Goal: Task Accomplishment & Management: Manage account settings

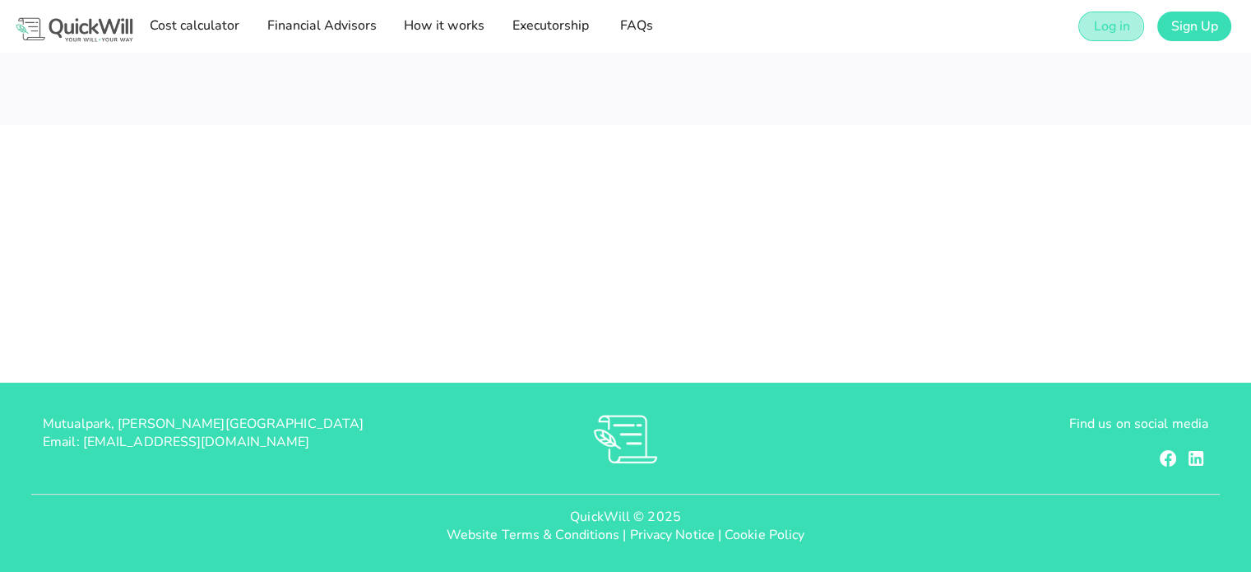
click at [1107, 35] on span "Log in" at bounding box center [1110, 26] width 37 height 18
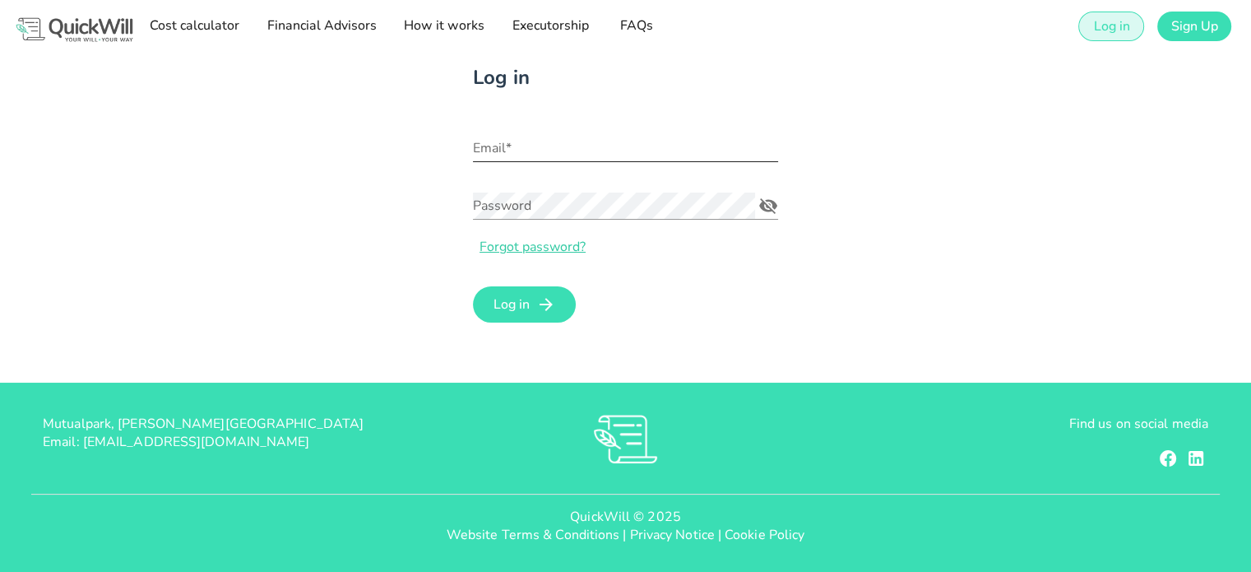
click at [599, 151] on input "Email*" at bounding box center [625, 148] width 305 height 26
type input "[PERSON_NAME][EMAIL_ADDRESS][DOMAIN_NAME]"
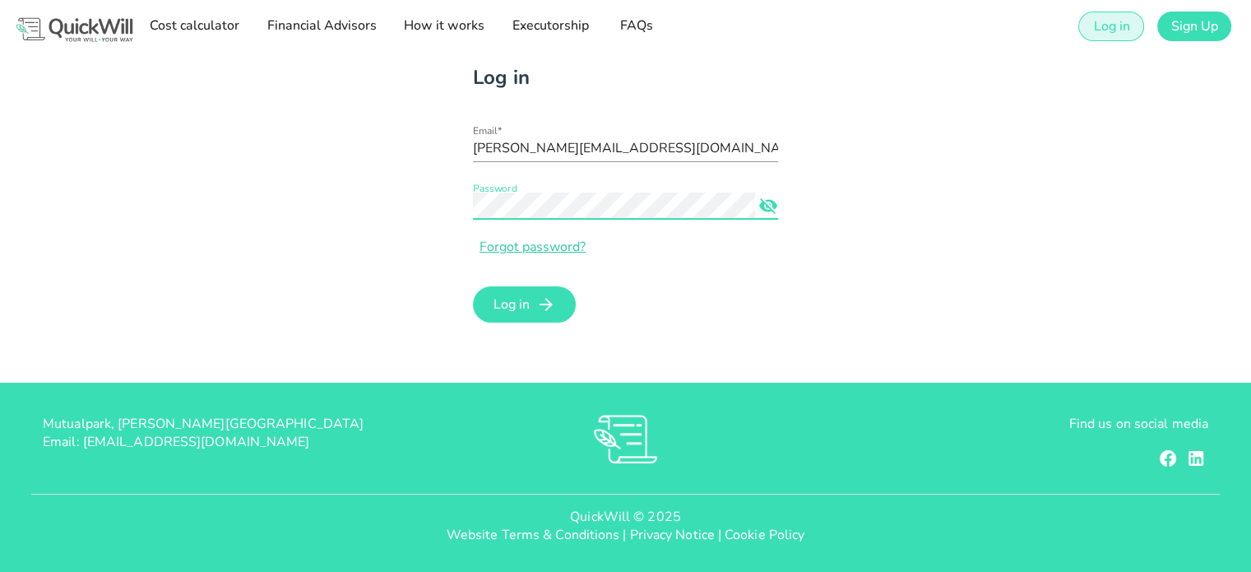
click at [768, 208] on icon "Password appended action" at bounding box center [768, 206] width 20 height 20
click at [508, 302] on span "Log in" at bounding box center [511, 304] width 37 height 18
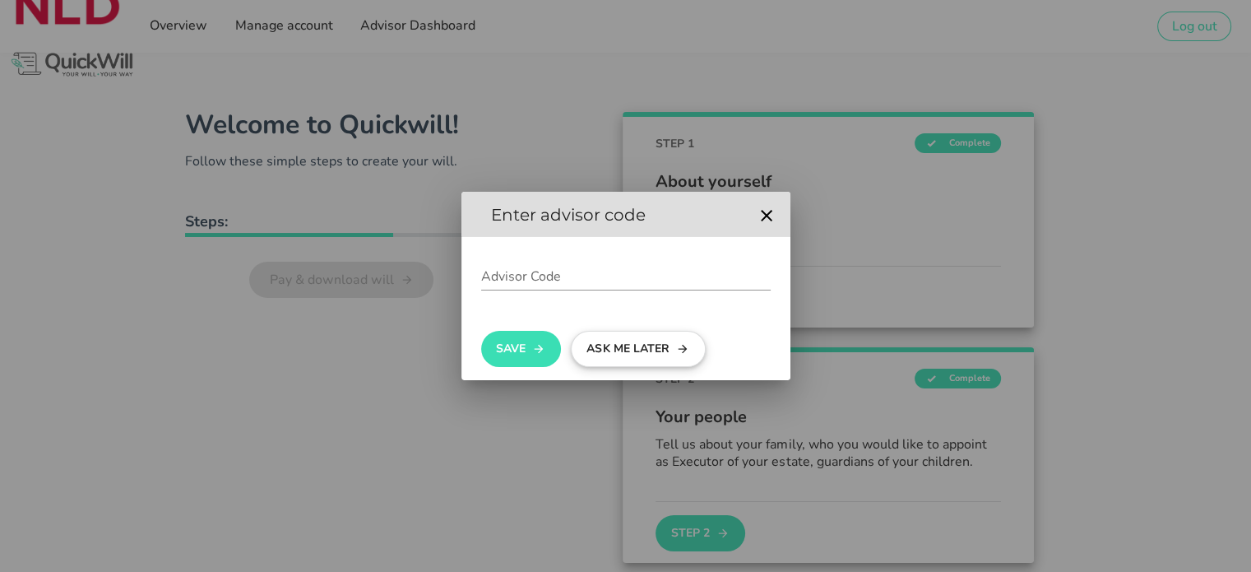
click at [609, 341] on button "Ask me later" at bounding box center [638, 349] width 135 height 36
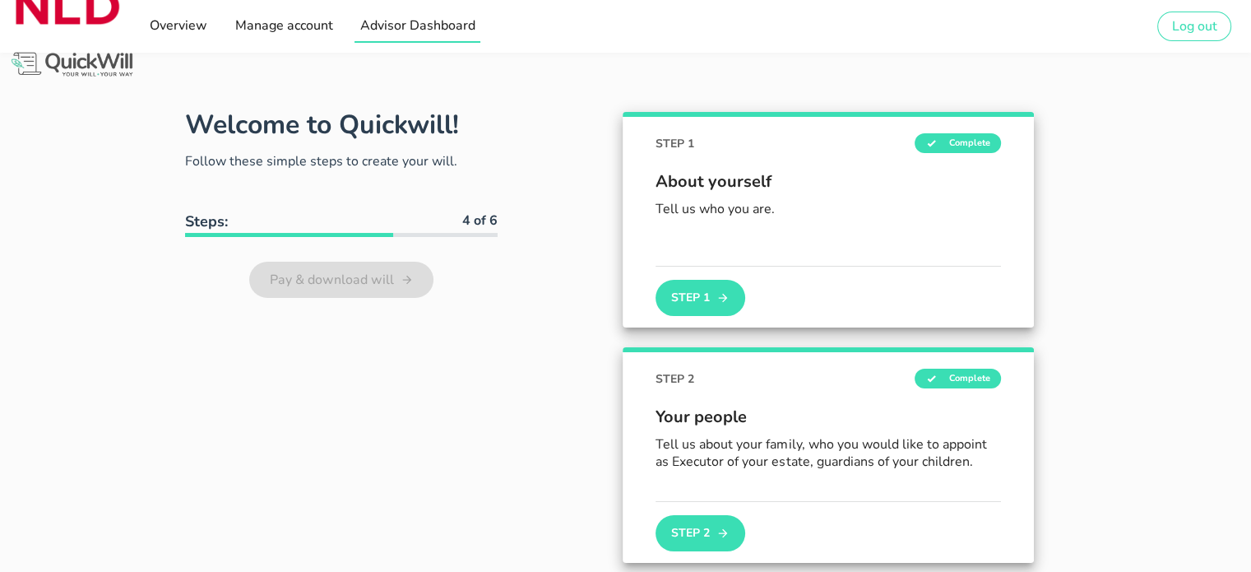
click at [361, 29] on span "Advisor Dashboard" at bounding box center [417, 25] width 116 height 18
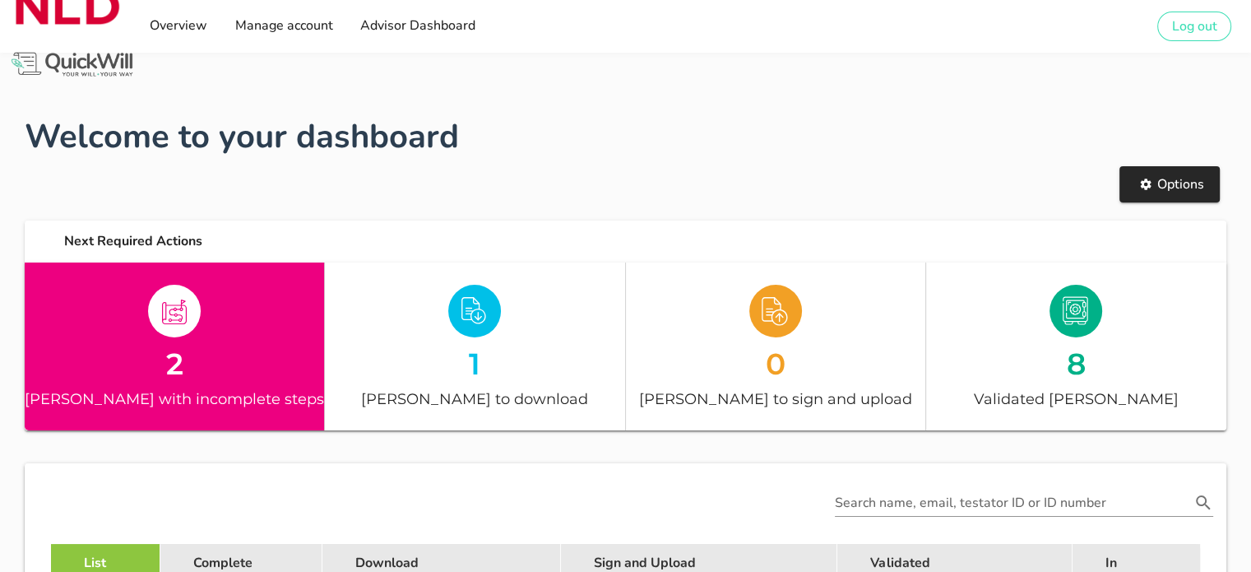
click at [177, 301] on div at bounding box center [175, 311] width 30 height 30
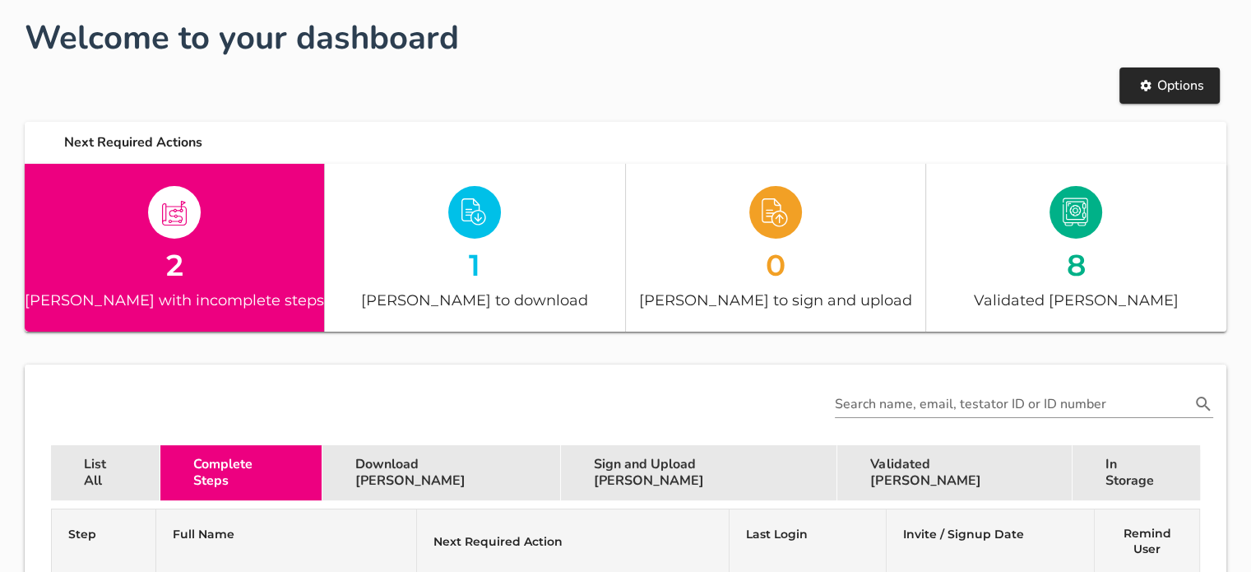
scroll to position [78, 0]
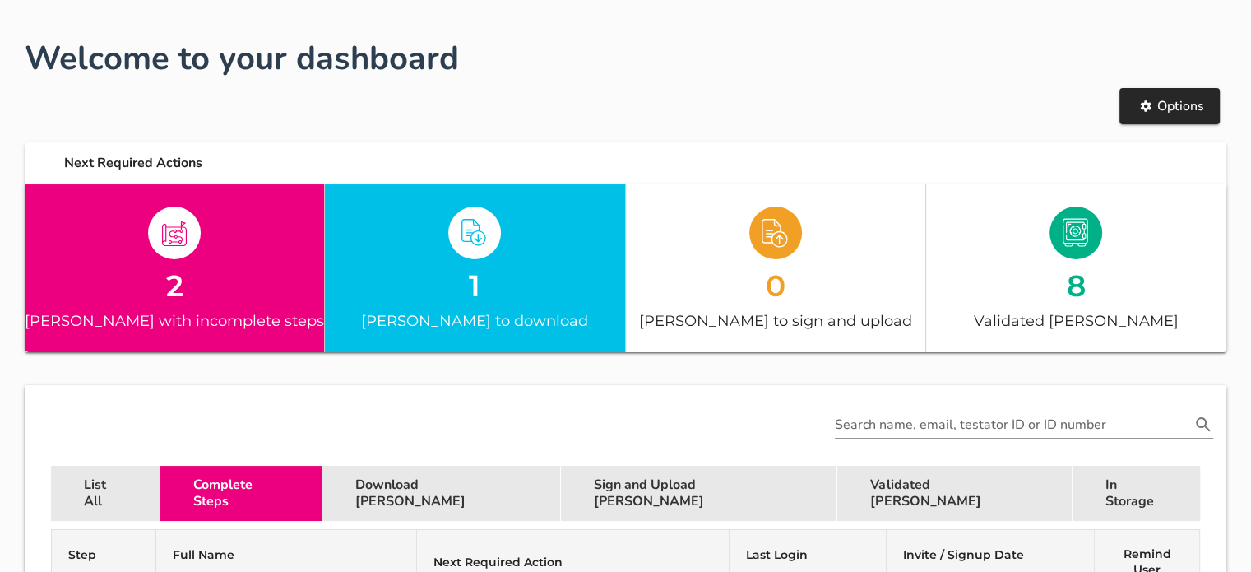
click at [405, 257] on div at bounding box center [474, 233] width 299 height 58
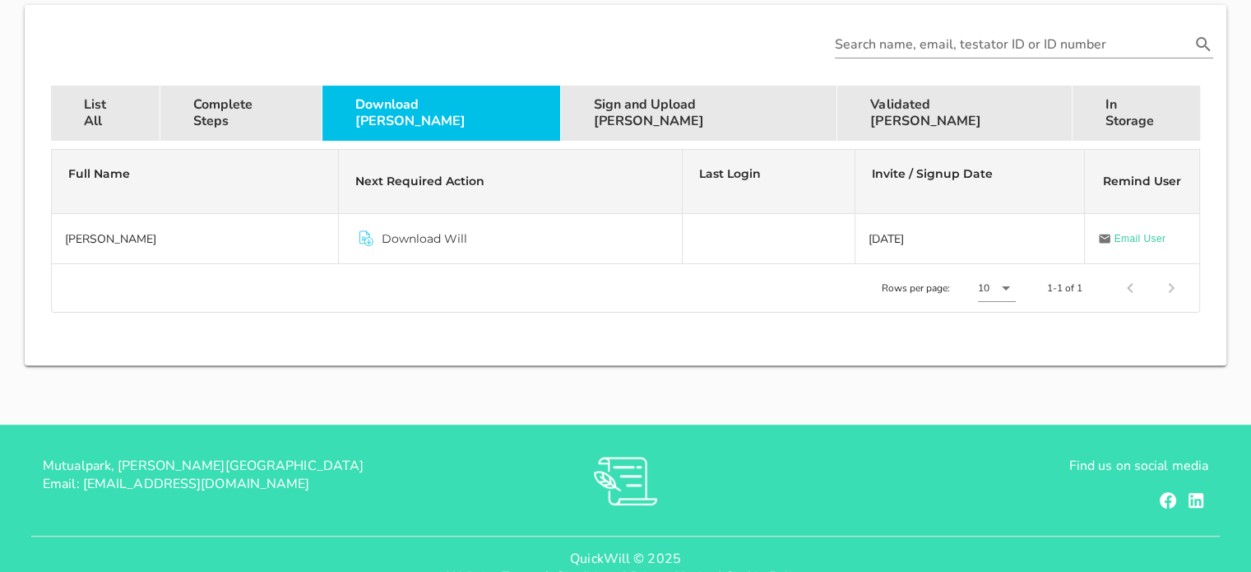
scroll to position [489, 0]
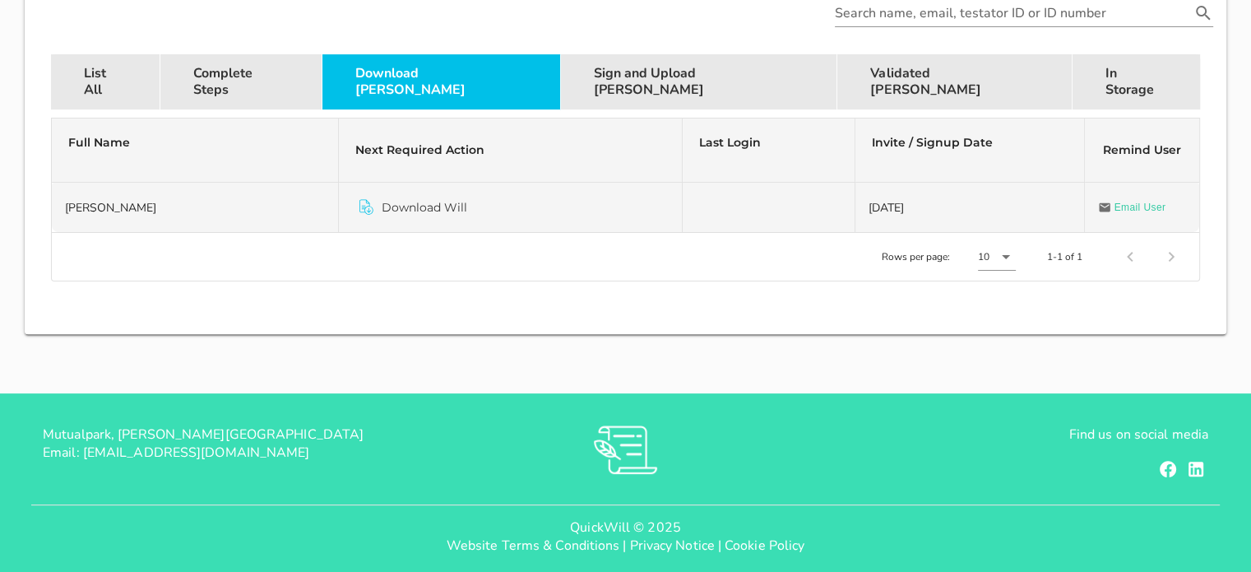
click at [417, 201] on span "Download Will" at bounding box center [425, 207] width 86 height 16
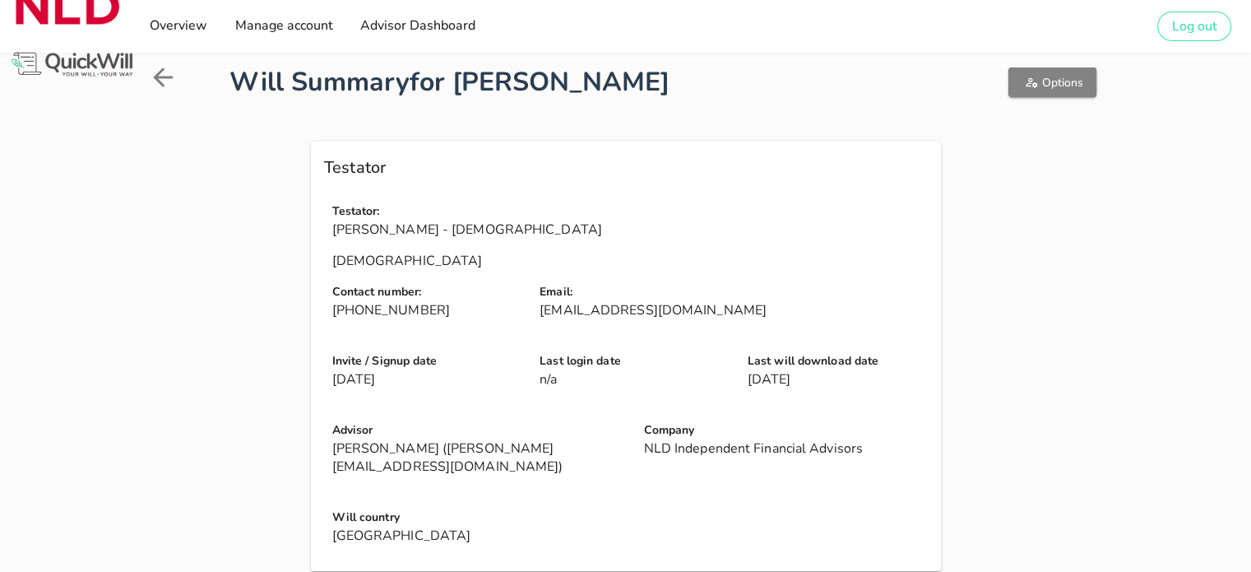
click at [1061, 79] on span "Options" at bounding box center [1052, 83] width 62 height 16
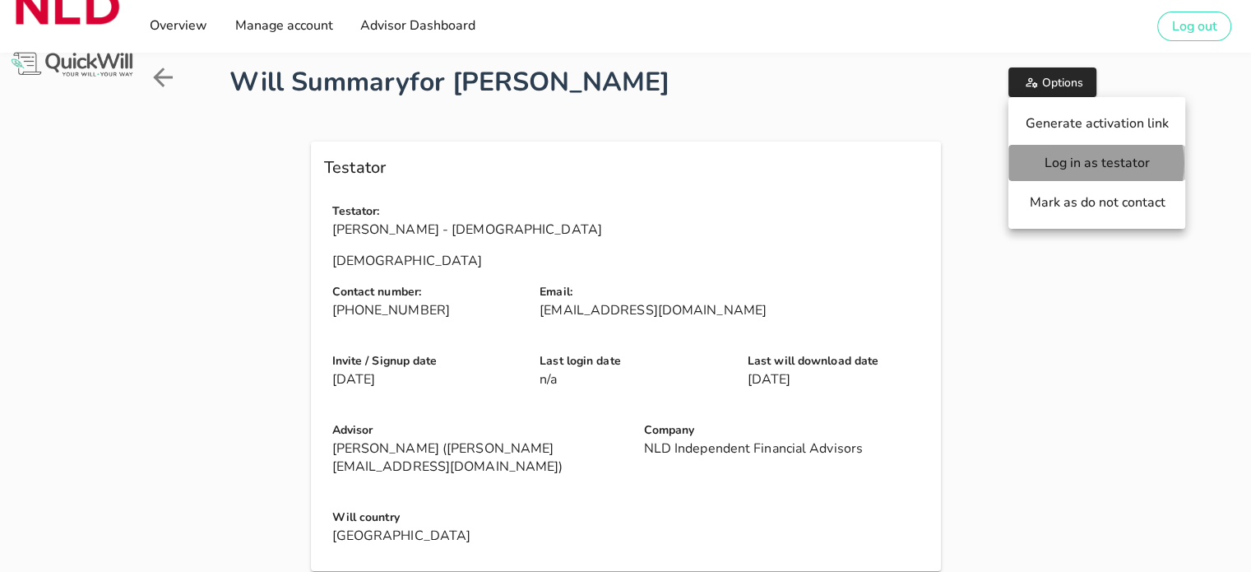
click at [1105, 164] on span "Log in as testator" at bounding box center [1097, 163] width 144 height 18
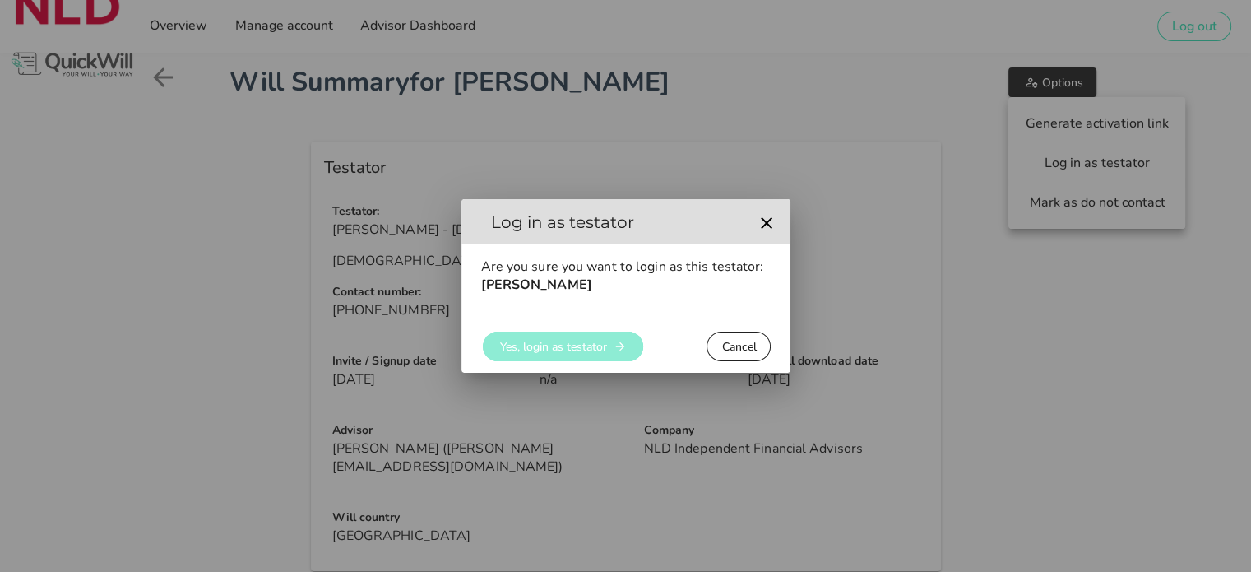
click at [564, 345] on span "Yes, login as testator" at bounding box center [553, 347] width 108 height 16
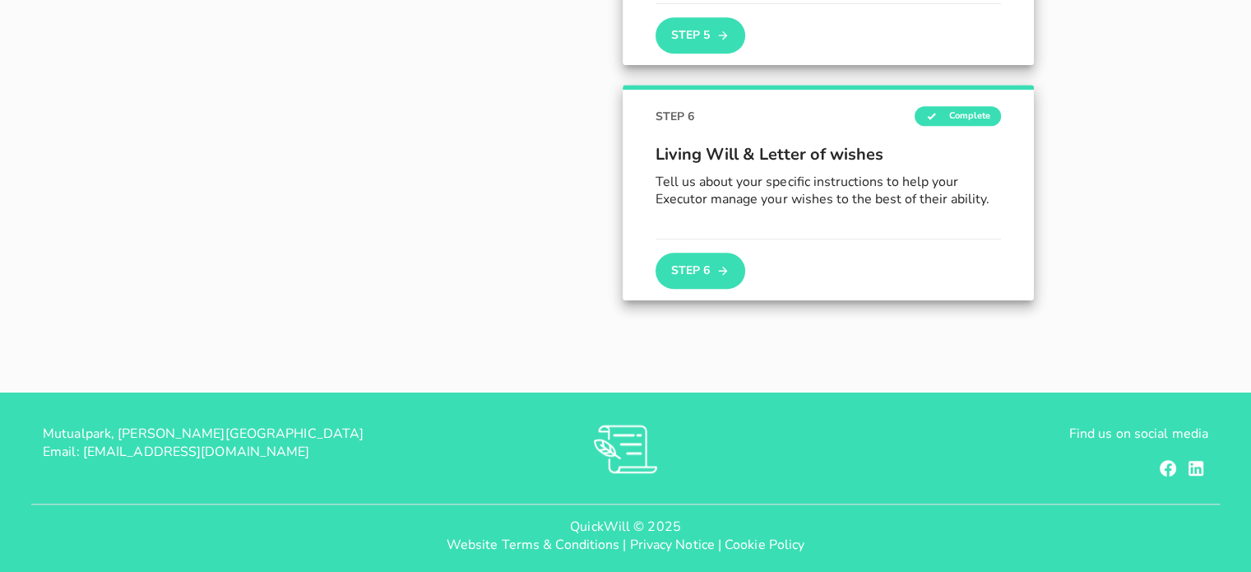
scroll to position [1270, 0]
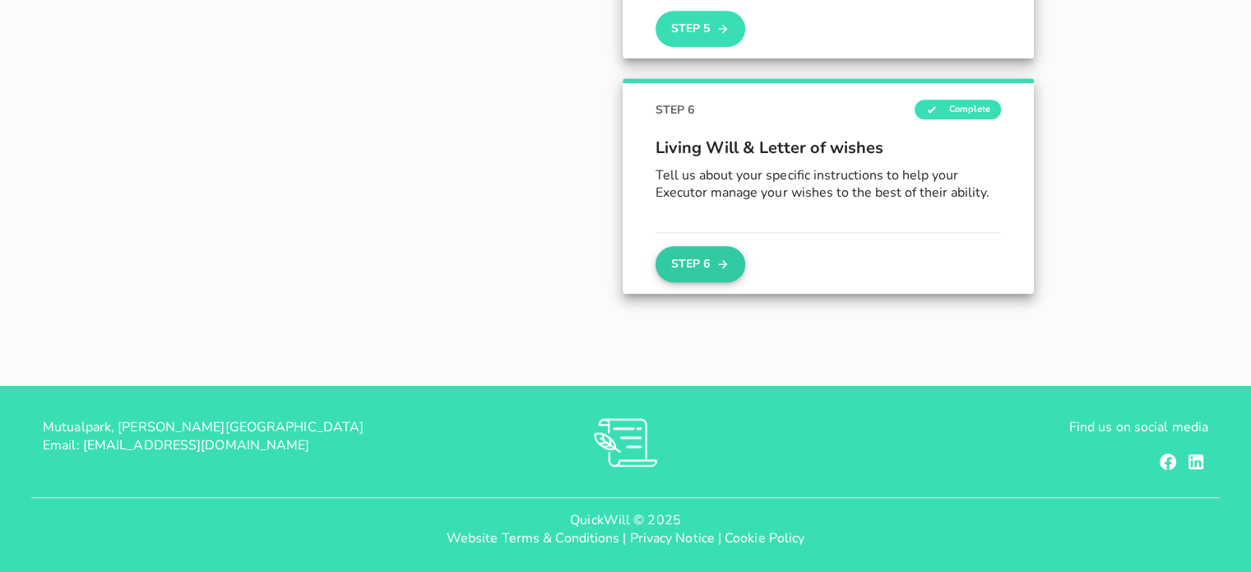
click at [700, 271] on button "Step 6" at bounding box center [699, 264] width 89 height 36
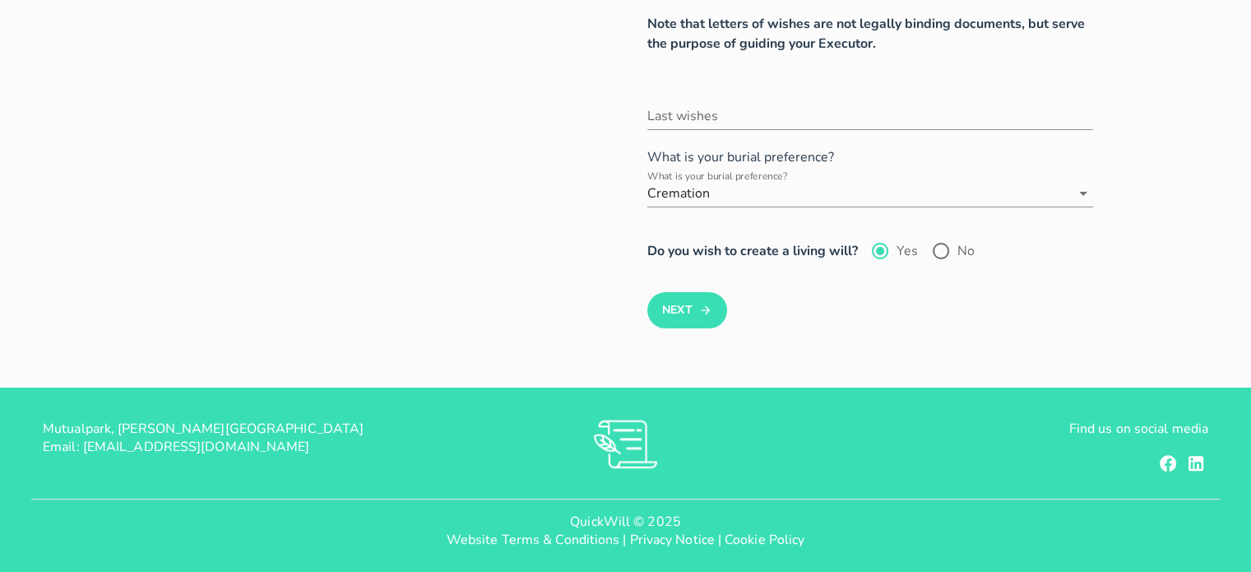
scroll to position [415, 0]
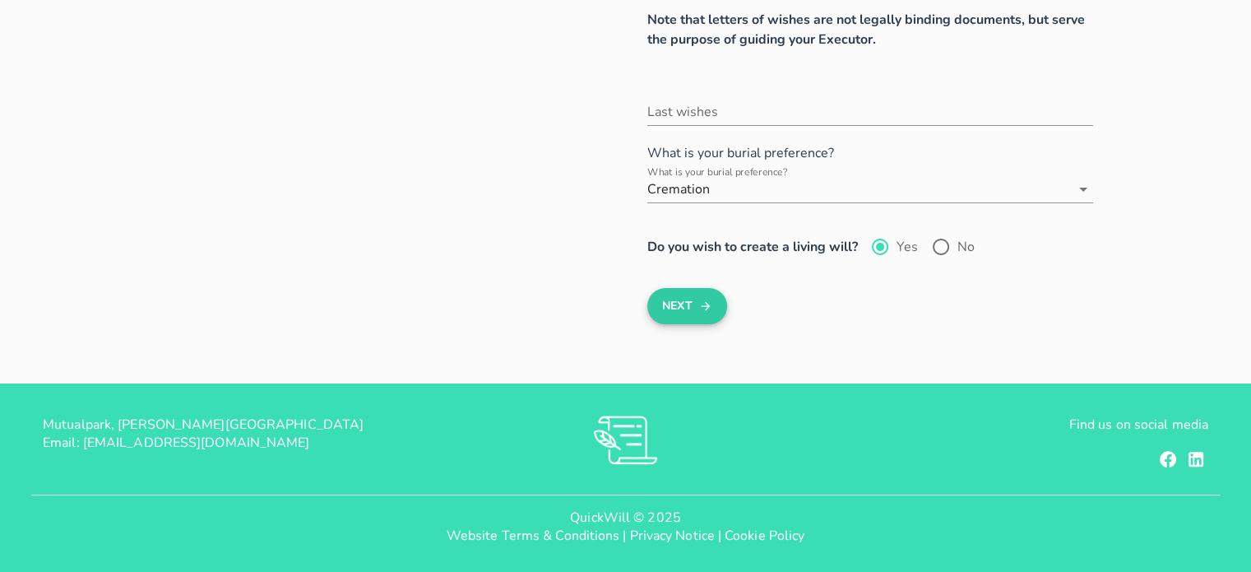
click at [692, 309] on button "Next" at bounding box center [687, 306] width 80 height 36
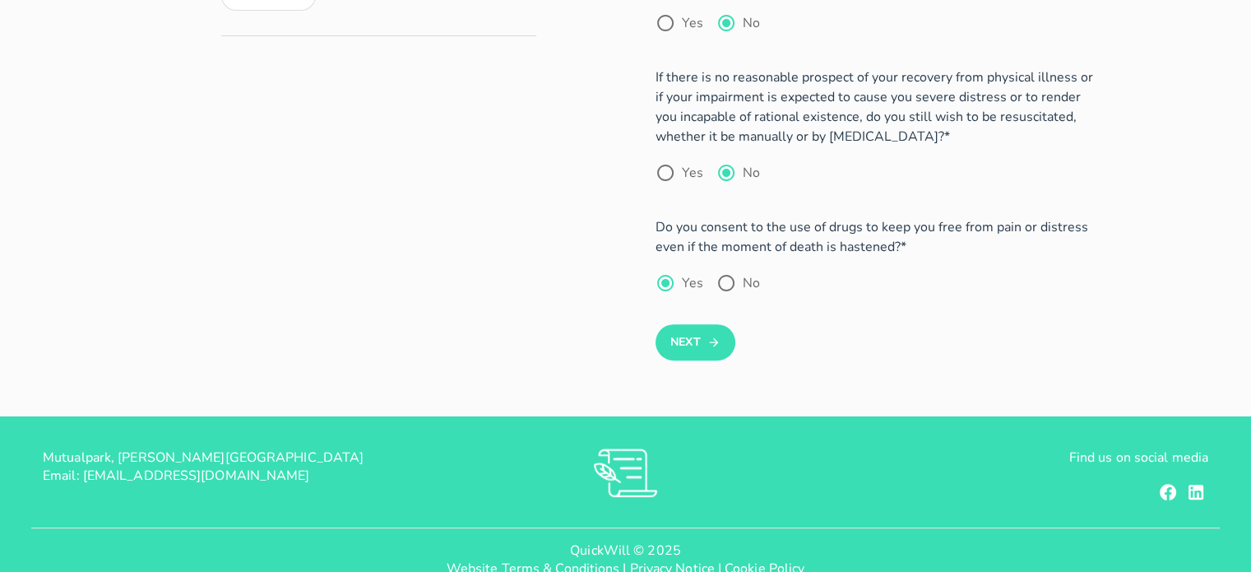
scroll to position [493, 0]
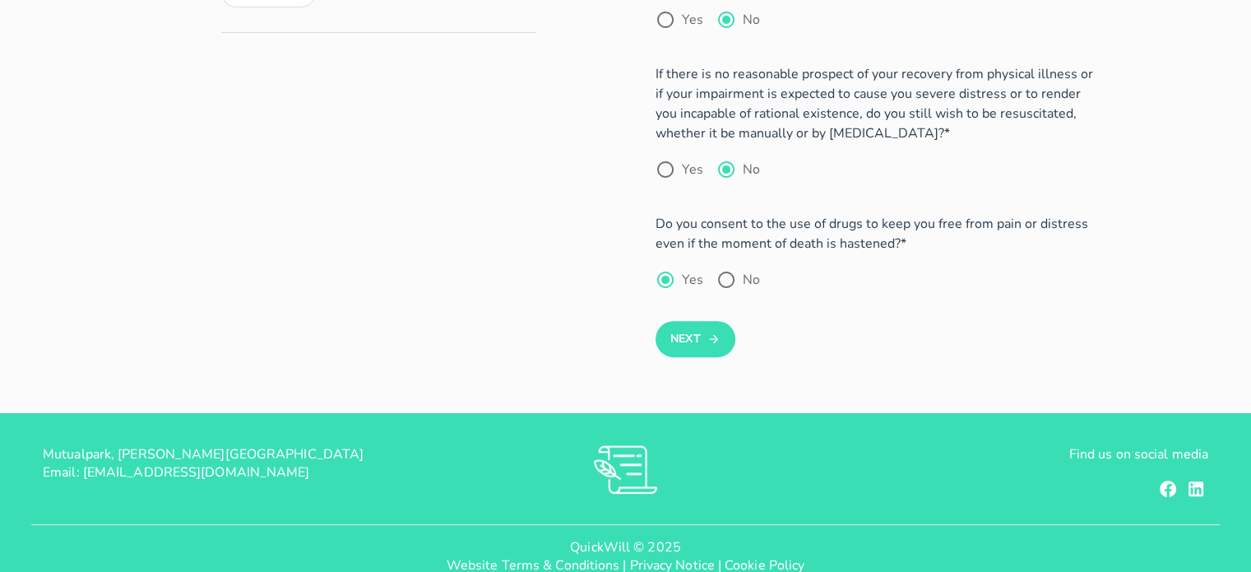
click at [692, 321] on button "Next" at bounding box center [695, 339] width 80 height 36
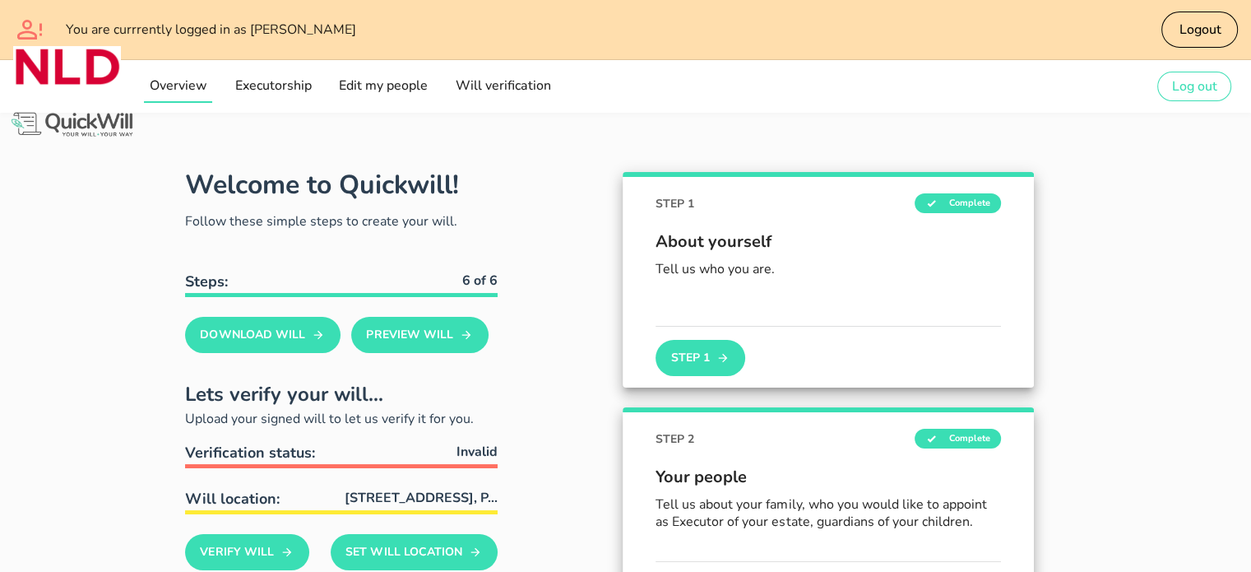
click at [168, 86] on span "Overview" at bounding box center [178, 85] width 58 height 18
click at [252, 81] on span "Executorship" at bounding box center [272, 85] width 77 height 18
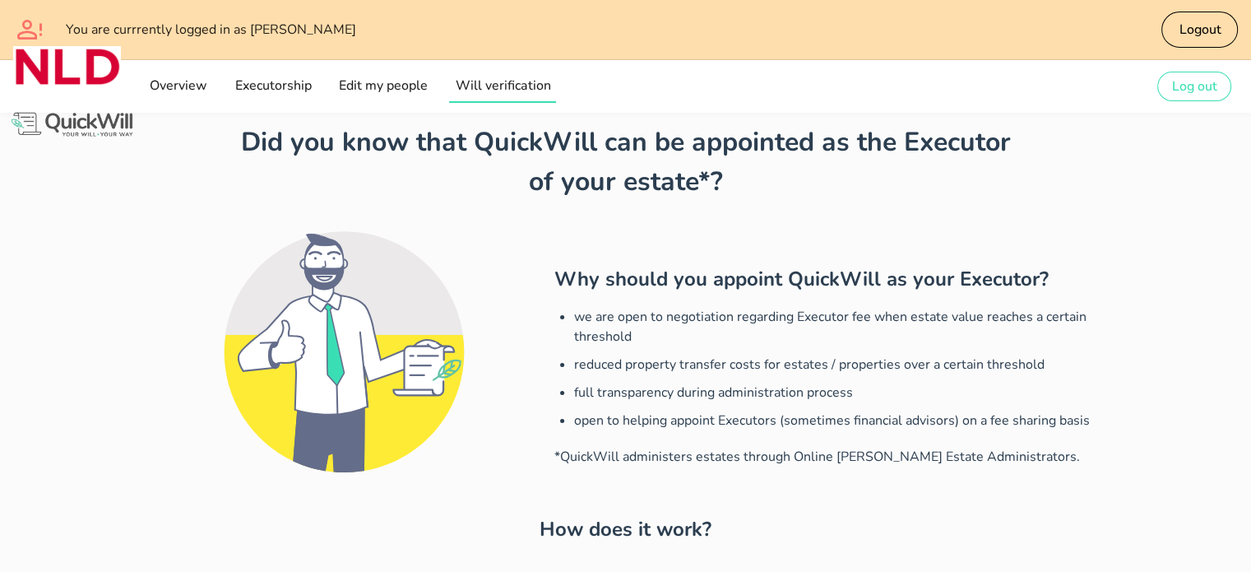
click at [499, 86] on span "Will verification" at bounding box center [502, 85] width 96 height 18
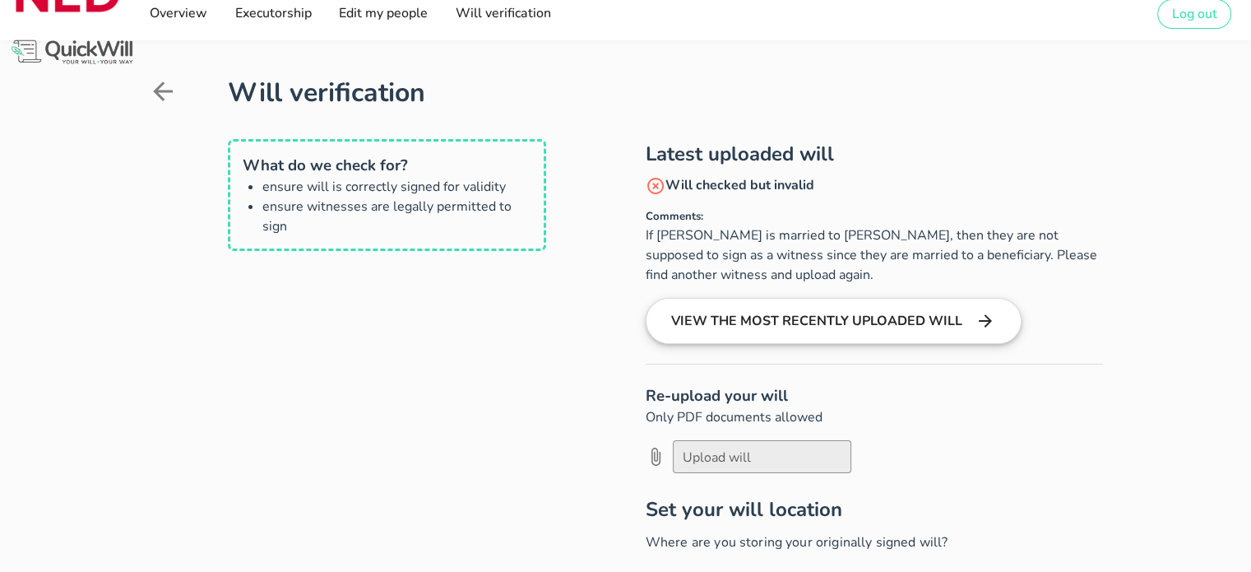
scroll to position [21, 0]
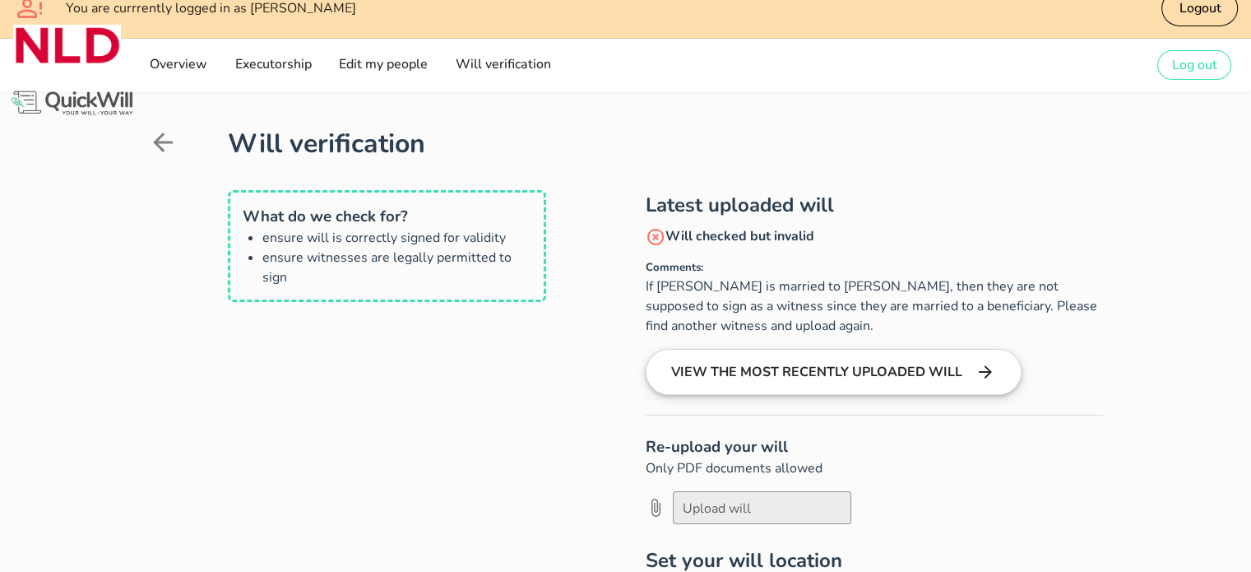
click at [846, 372] on button "View the most recently uploaded will" at bounding box center [834, 372] width 376 height 46
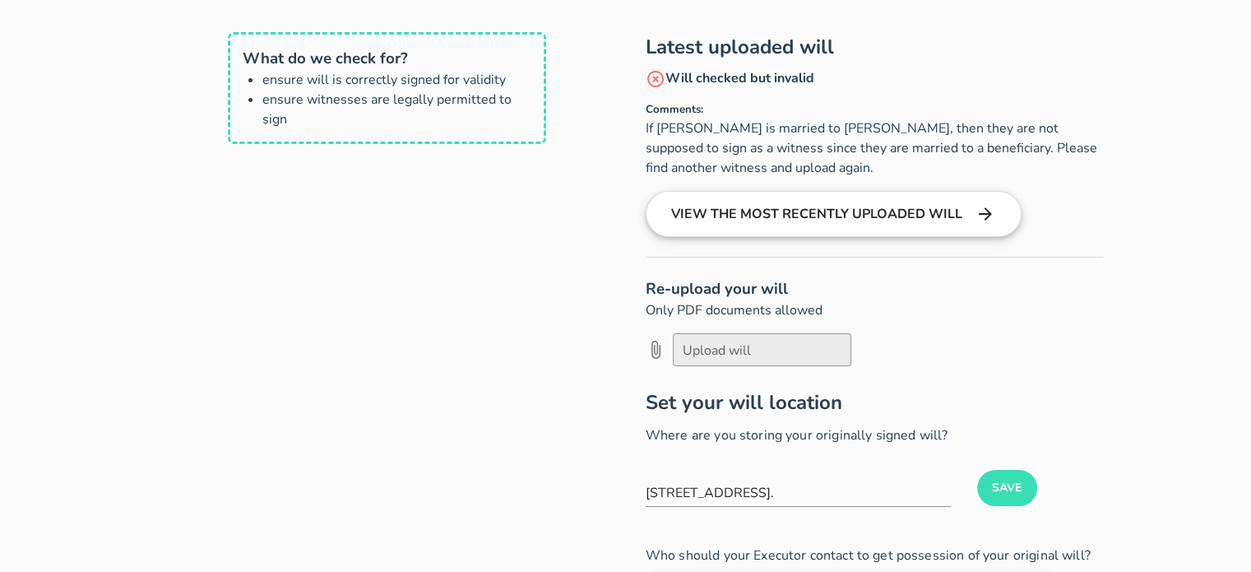
scroll to position [186, 0]
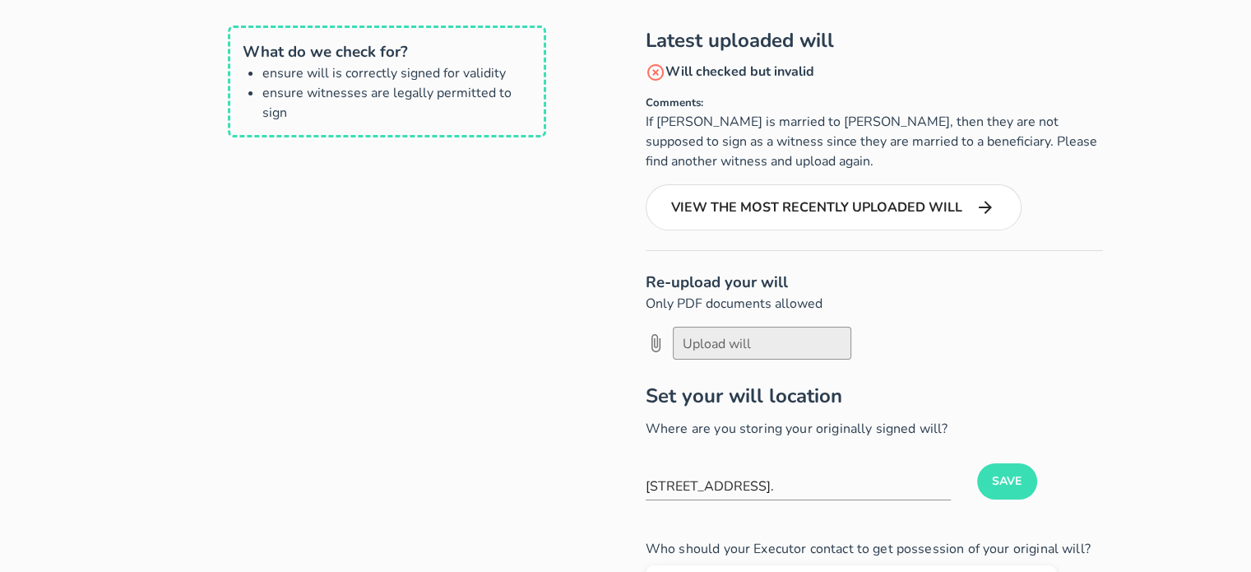
click at [743, 67] on h4 "Will checked but invalid" at bounding box center [874, 72] width 457 height 21
click at [714, 337] on div at bounding box center [762, 343] width 159 height 28
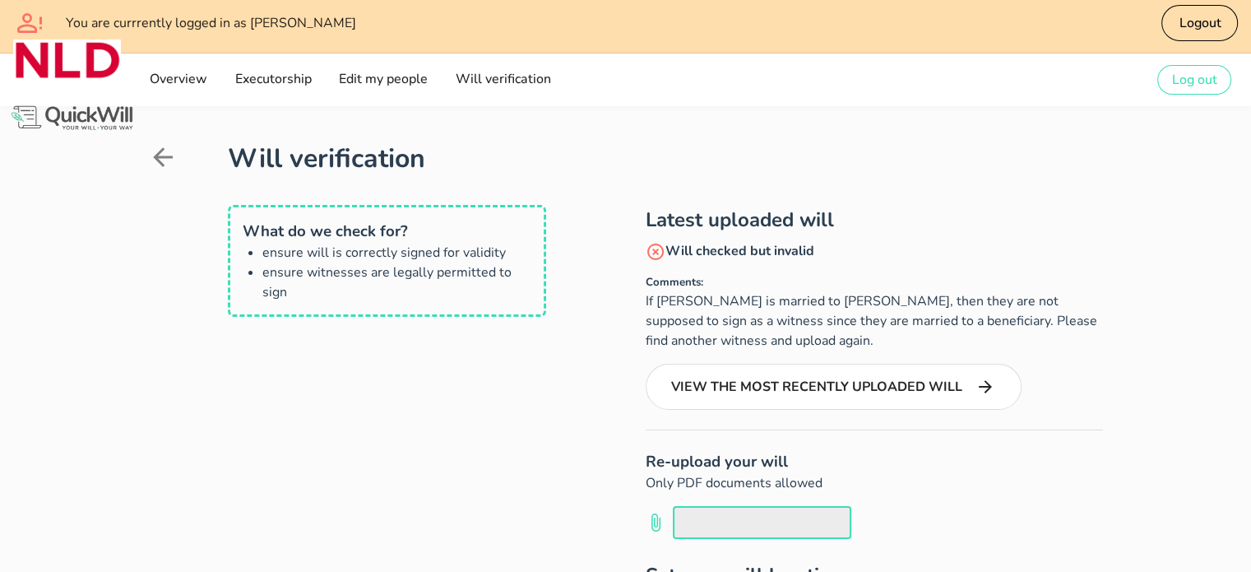
scroll to position [0, 0]
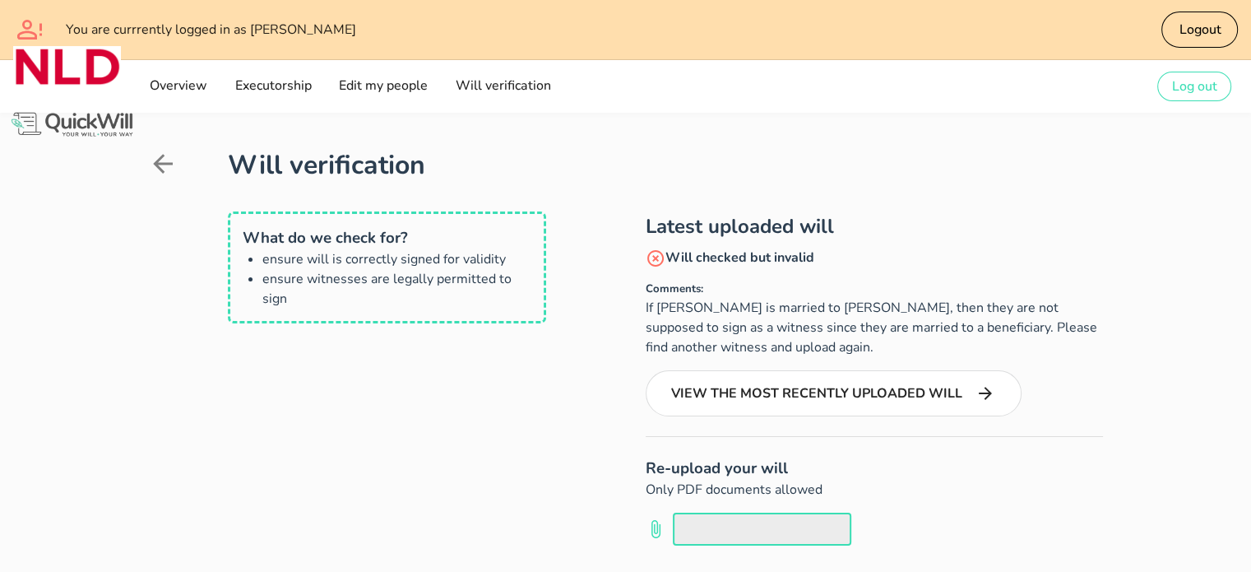
click at [165, 165] on icon at bounding box center [163, 164] width 30 height 30
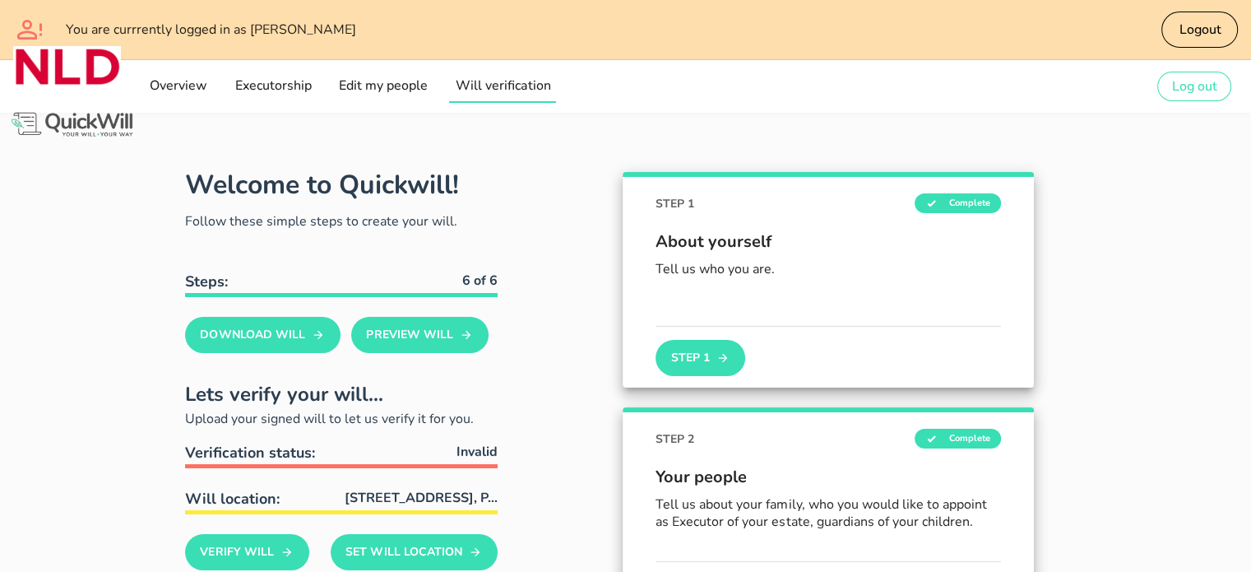
click at [500, 85] on span "Will verification" at bounding box center [502, 85] width 96 height 18
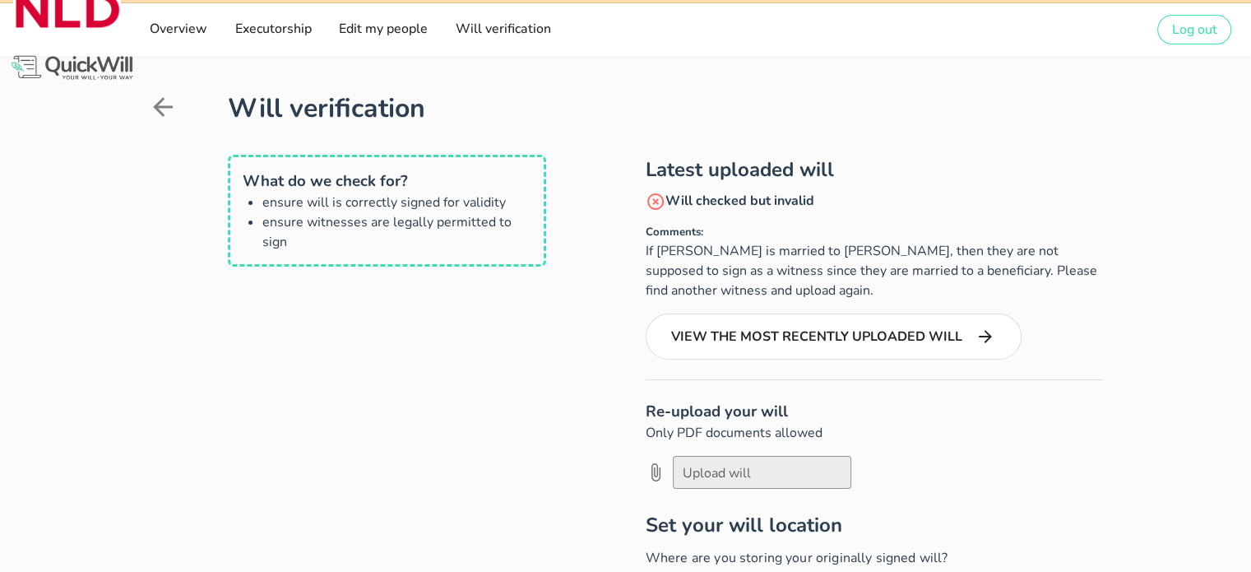
scroll to position [82, 0]
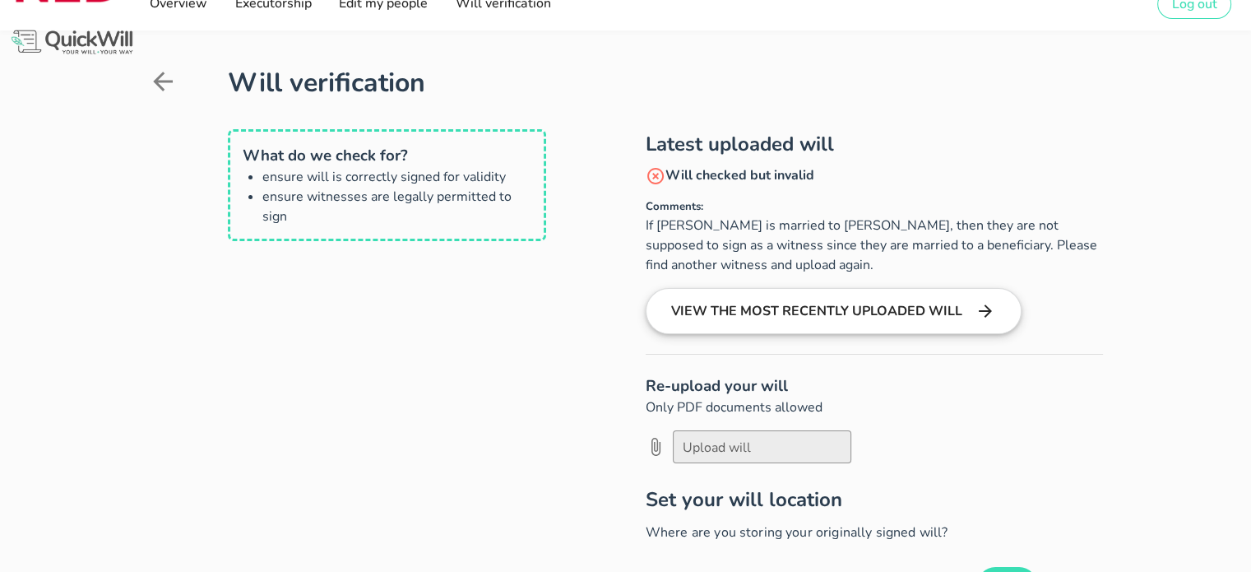
click at [701, 312] on button "View the most recently uploaded will" at bounding box center [834, 311] width 376 height 46
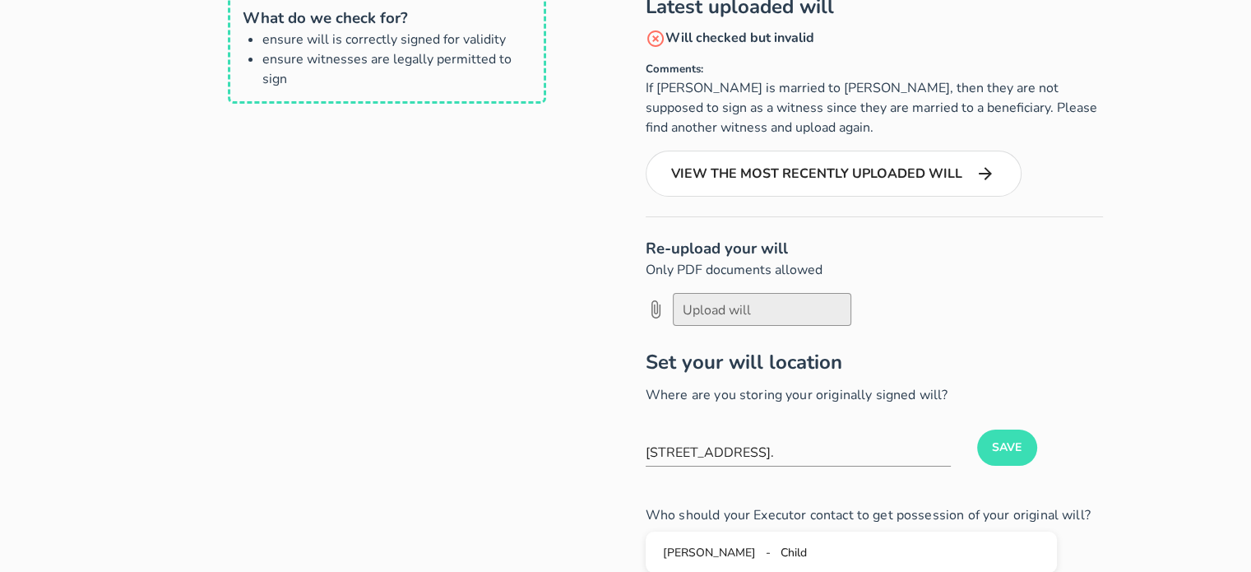
scroll to position [247, 0]
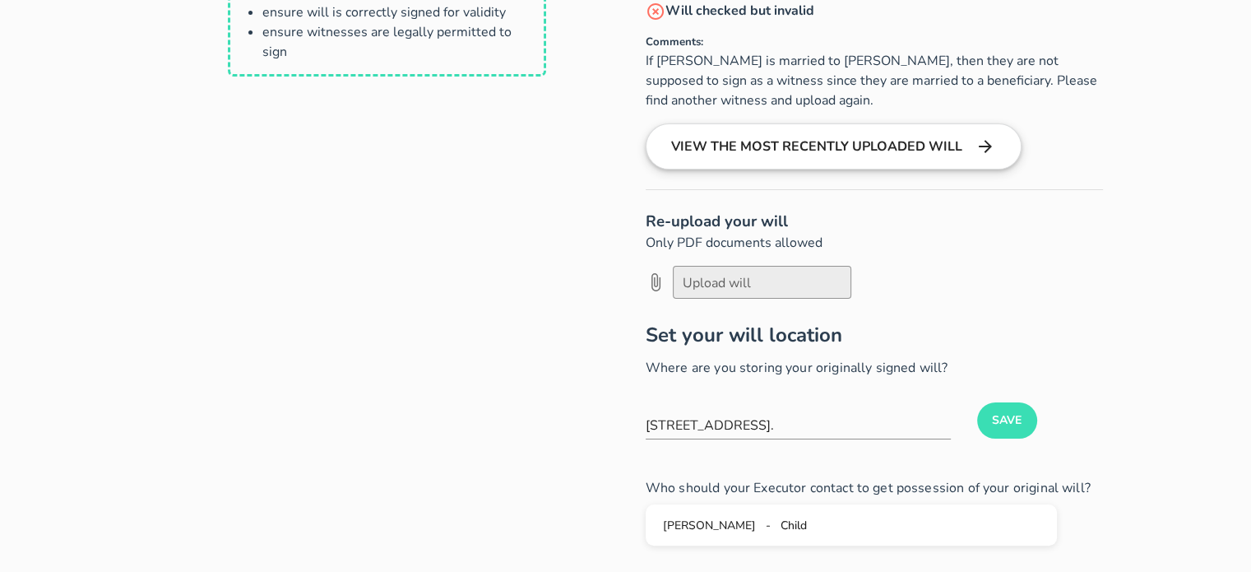
click at [799, 150] on button "View the most recently uploaded will" at bounding box center [834, 146] width 376 height 46
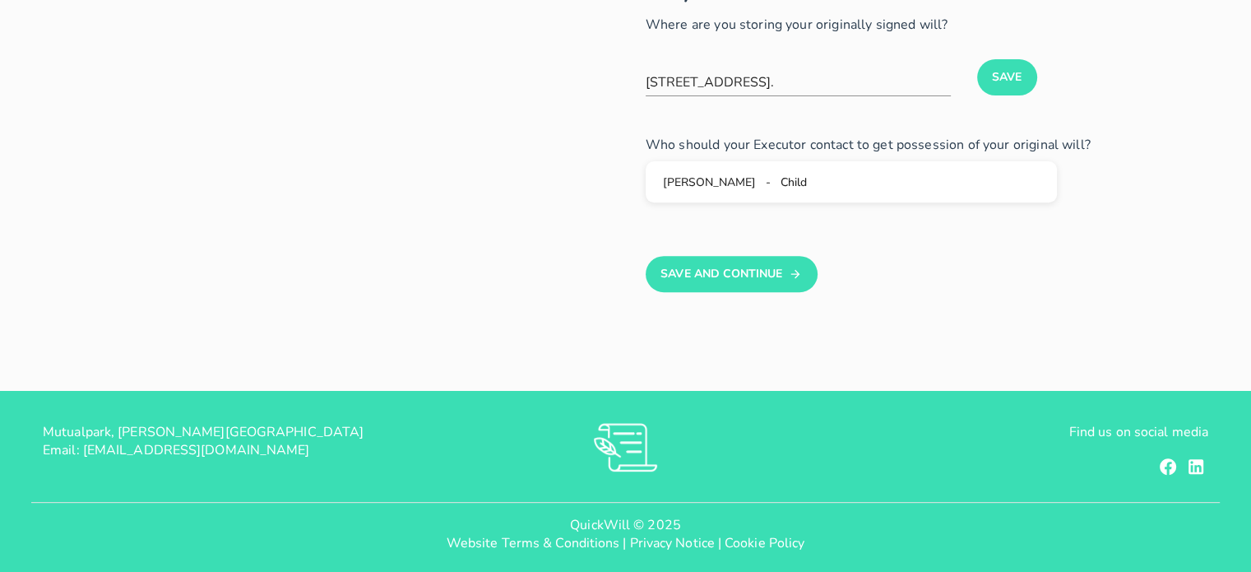
scroll to position [597, 0]
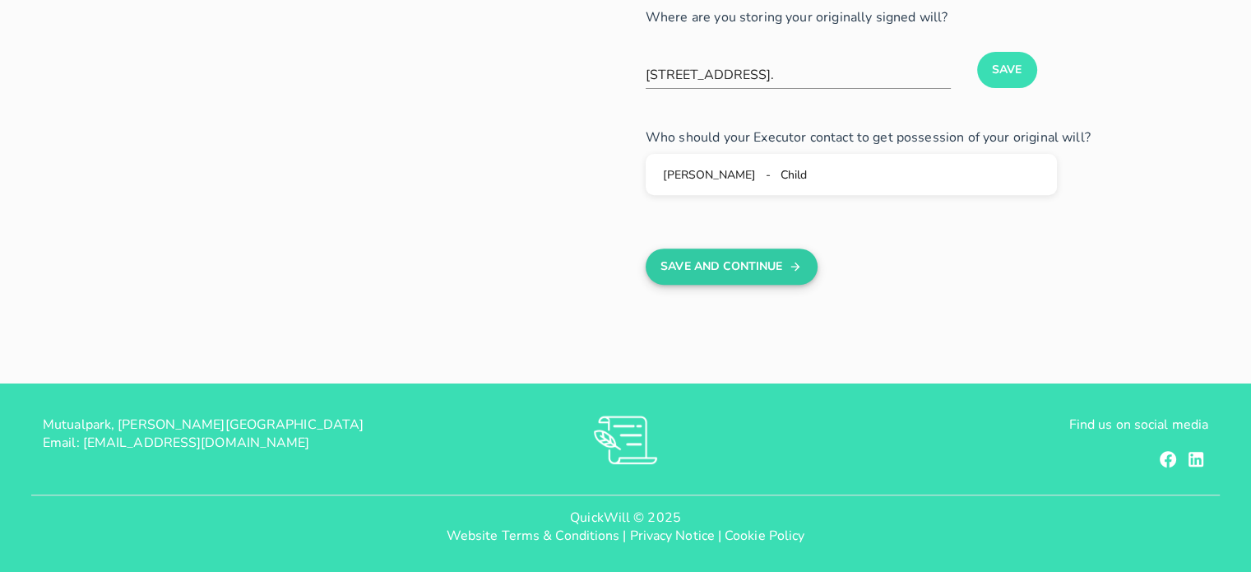
click at [738, 259] on button "Save And Continue" at bounding box center [732, 266] width 172 height 36
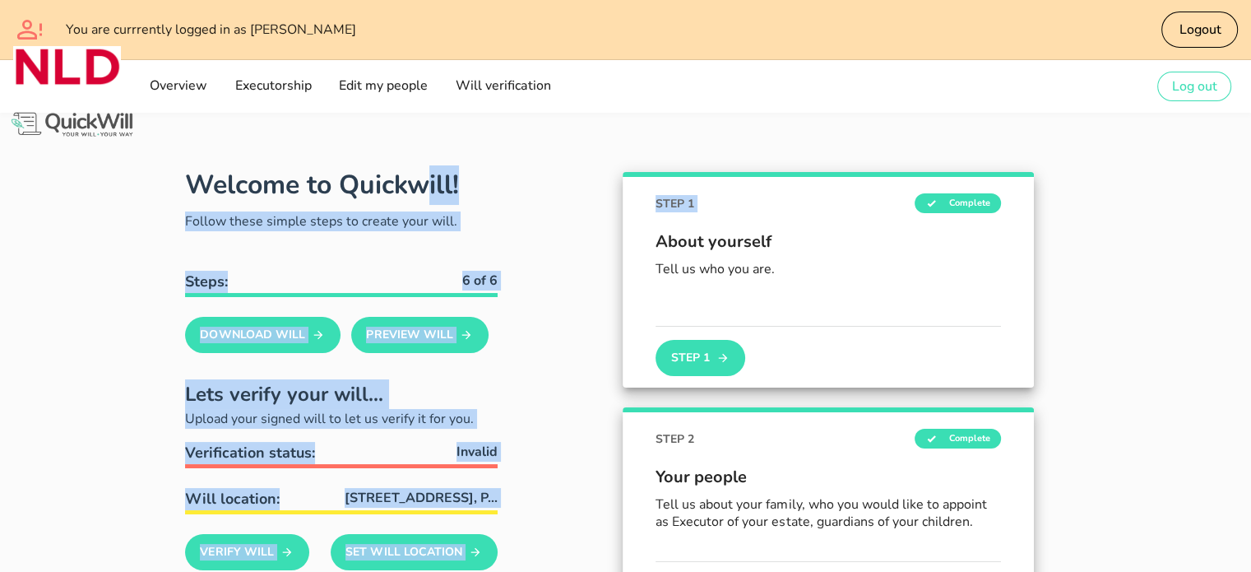
drag, startPoint x: 1240, startPoint y: 6, endPoint x: 897, endPoint y: 113, distance: 359.2
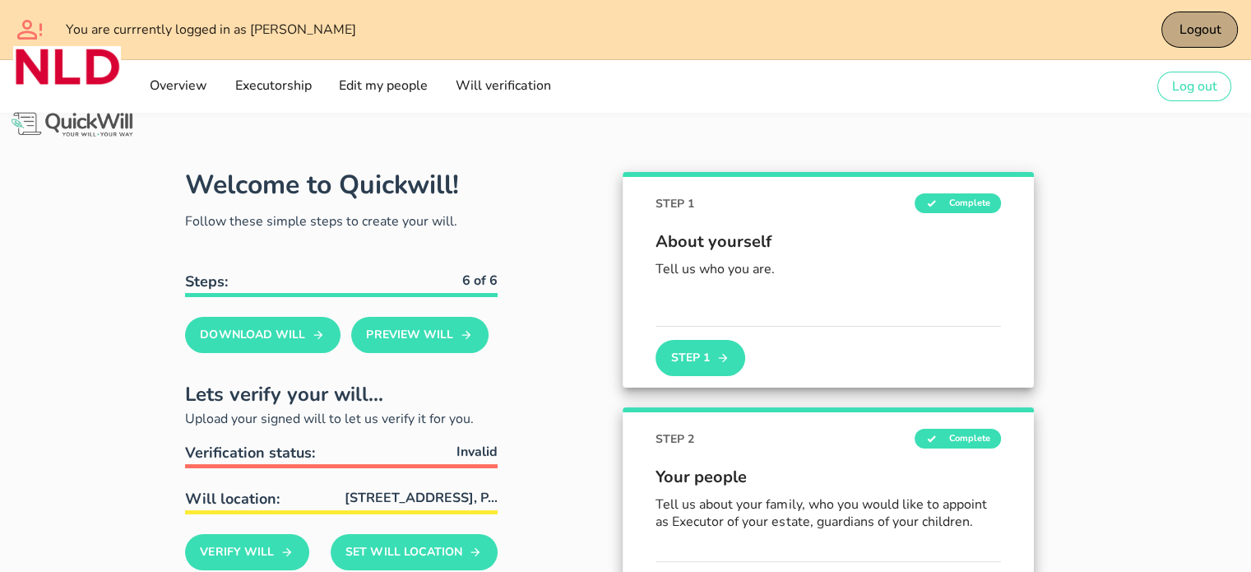
click at [1187, 34] on span "Logout" at bounding box center [1199, 30] width 43 height 18
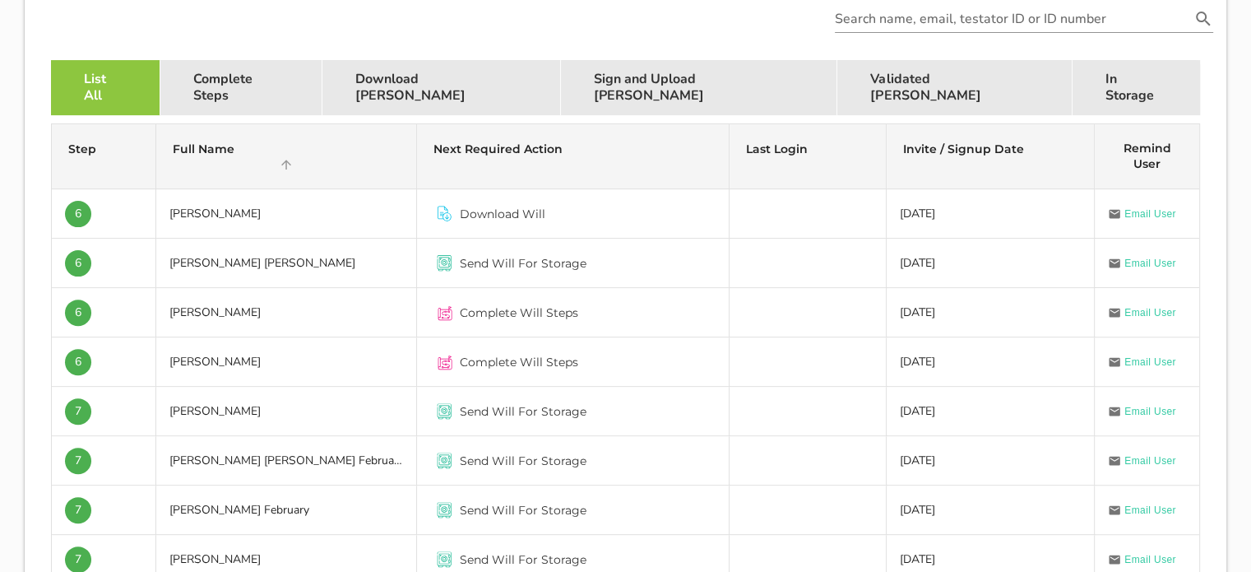
scroll to position [493, 0]
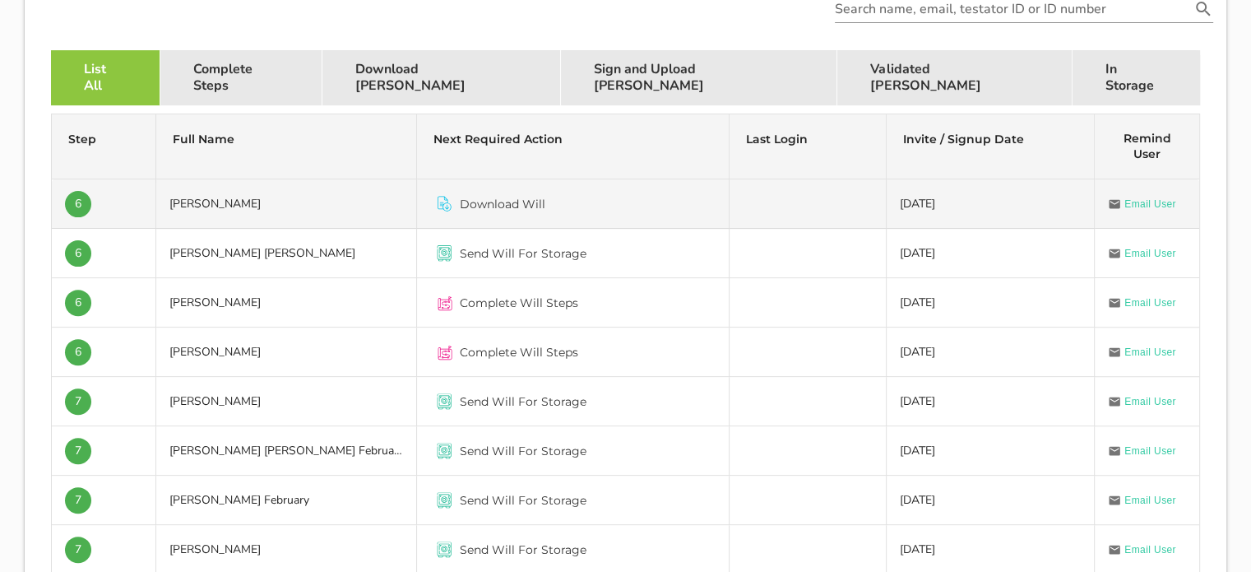
click at [519, 206] on span "Download Will" at bounding box center [503, 204] width 86 height 16
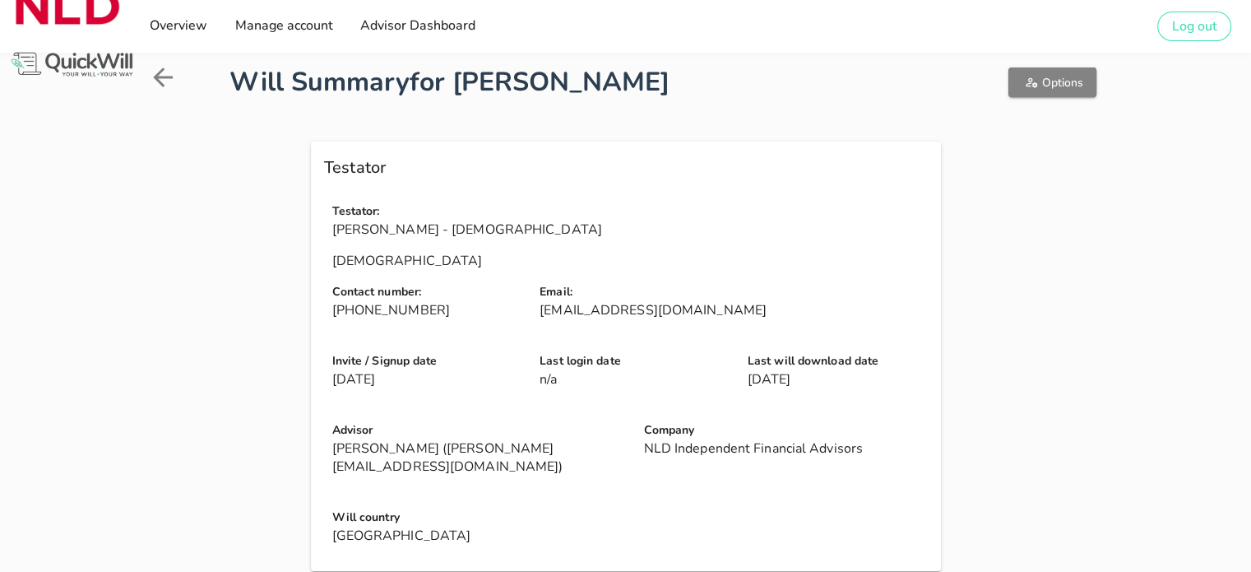
click at [1033, 78] on icon "button" at bounding box center [1031, 82] width 13 height 13
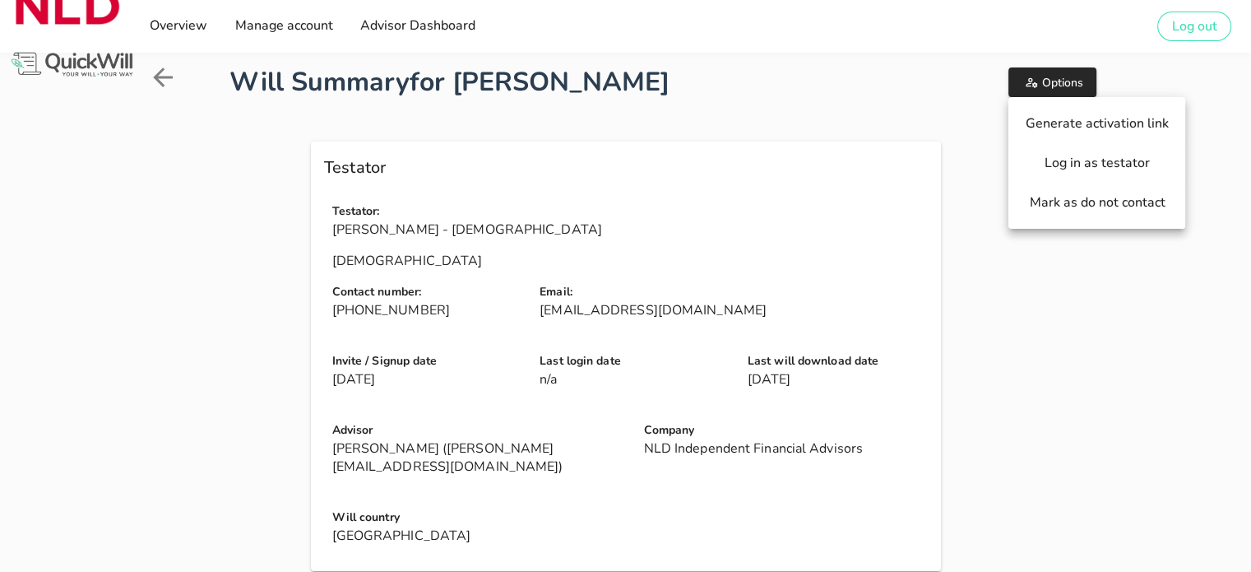
click at [706, 78] on h1 "Will Summary for [PERSON_NAME]" at bounding box center [544, 81] width 630 height 39
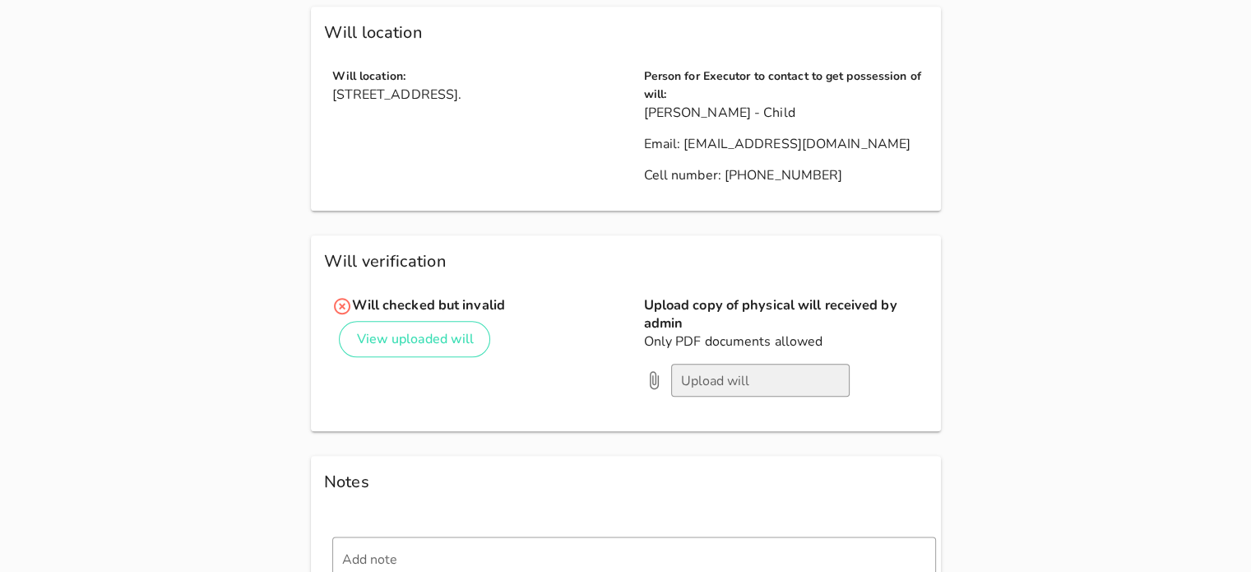
scroll to position [1859, 0]
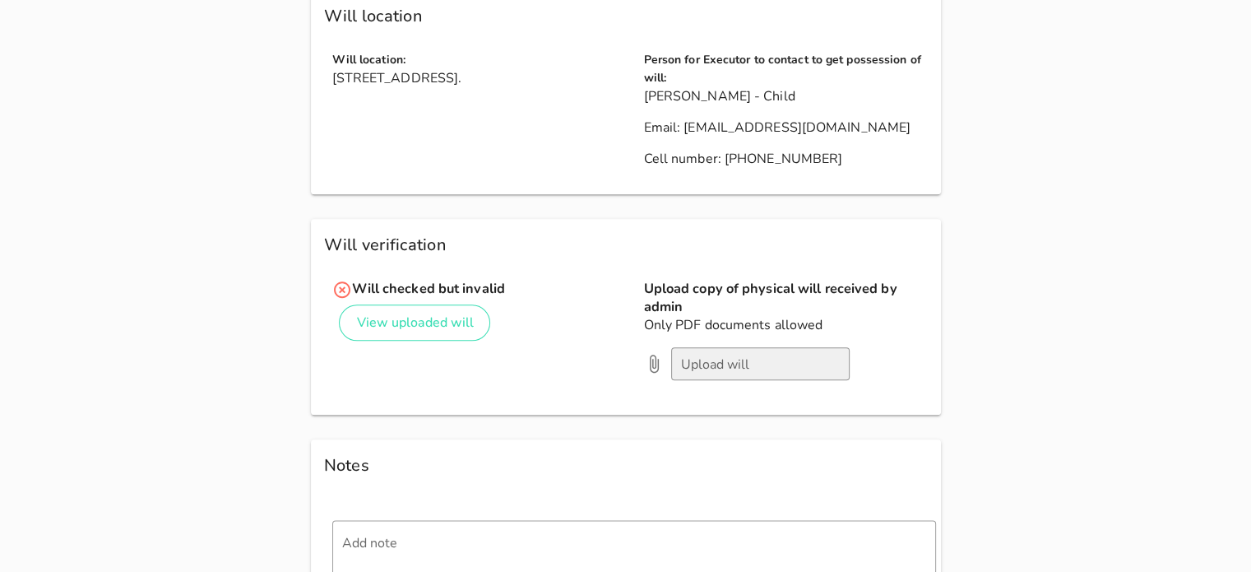
click at [342, 281] on icon at bounding box center [342, 289] width 16 height 16
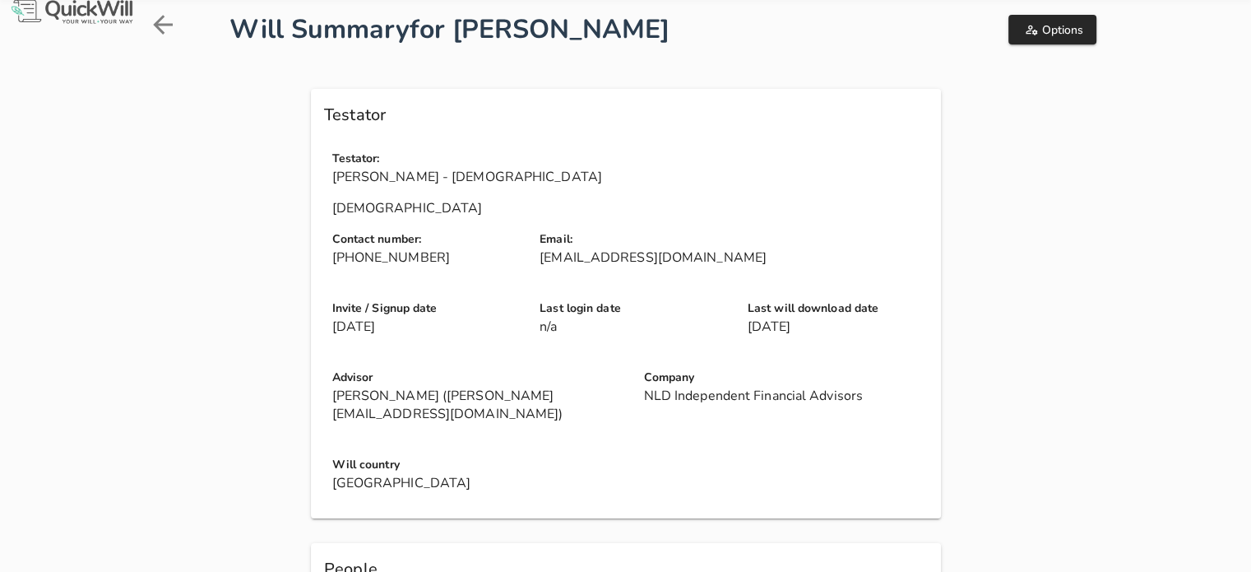
scroll to position [0, 0]
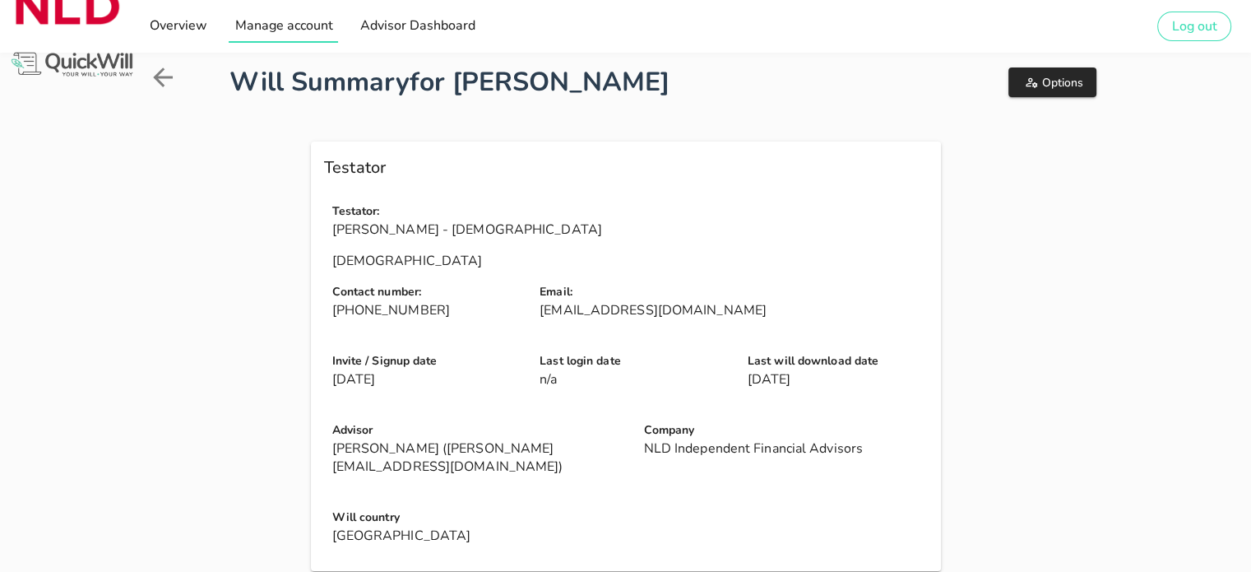
click at [286, 26] on span "Manage account" at bounding box center [283, 25] width 99 height 18
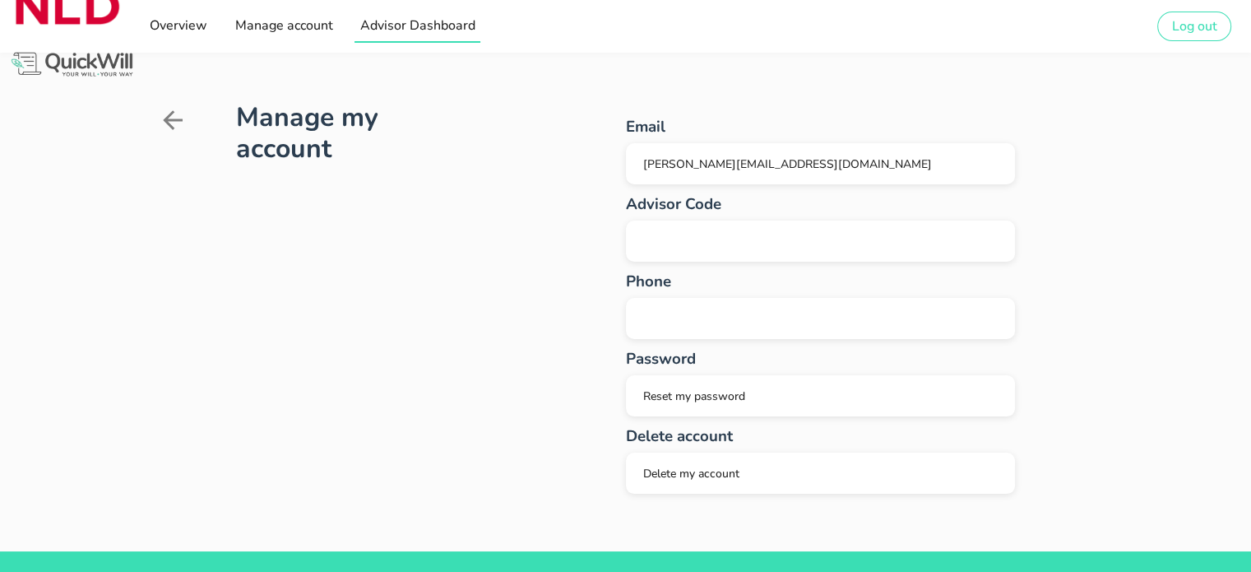
click at [375, 33] on span "Advisor Dashboard" at bounding box center [417, 25] width 116 height 18
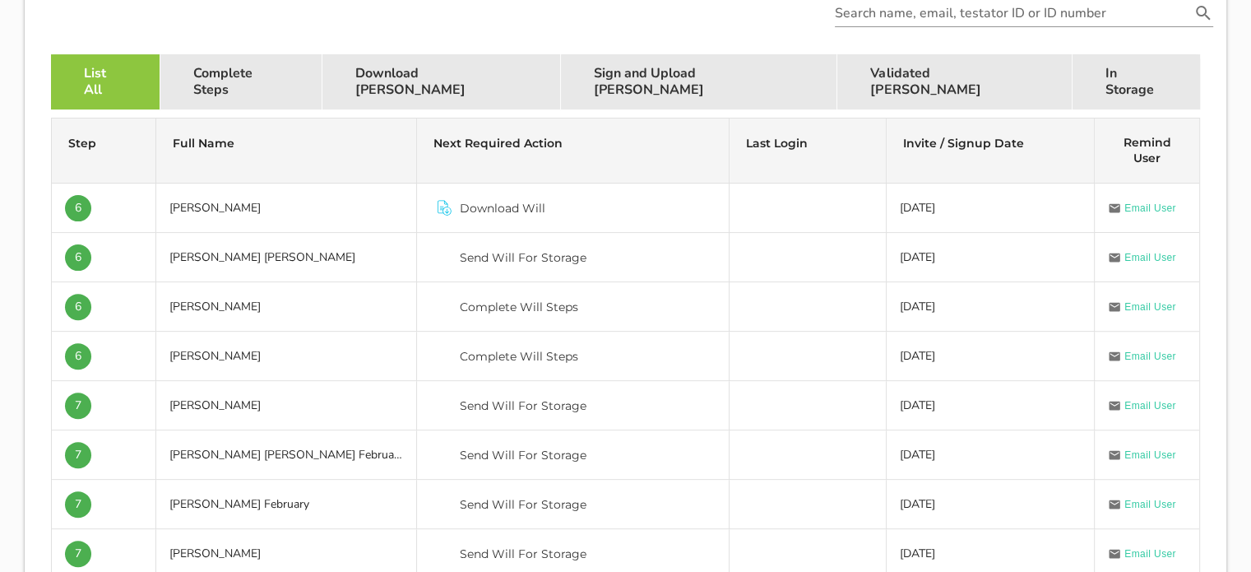
scroll to position [493, 0]
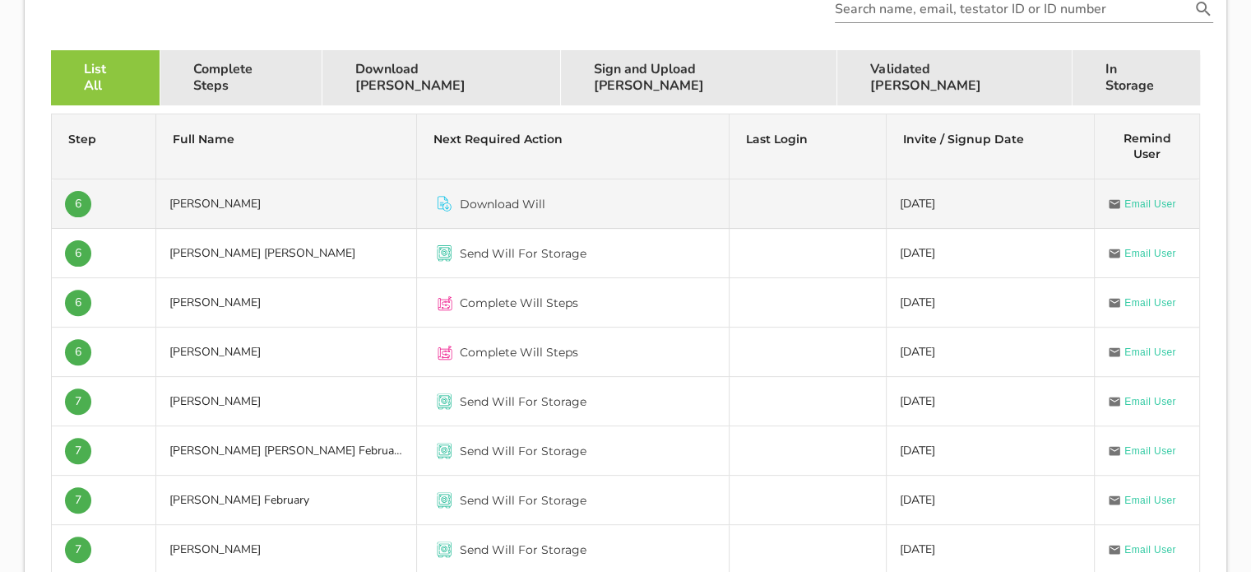
click at [1158, 206] on span "Email User" at bounding box center [1150, 204] width 52 height 16
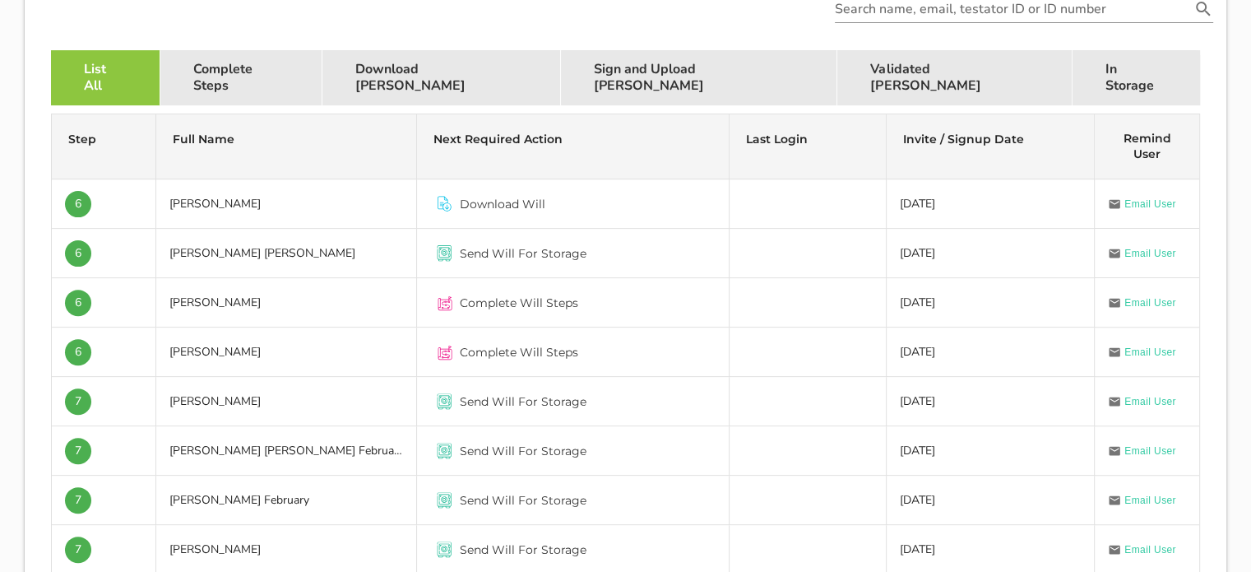
scroll to position [398, 0]
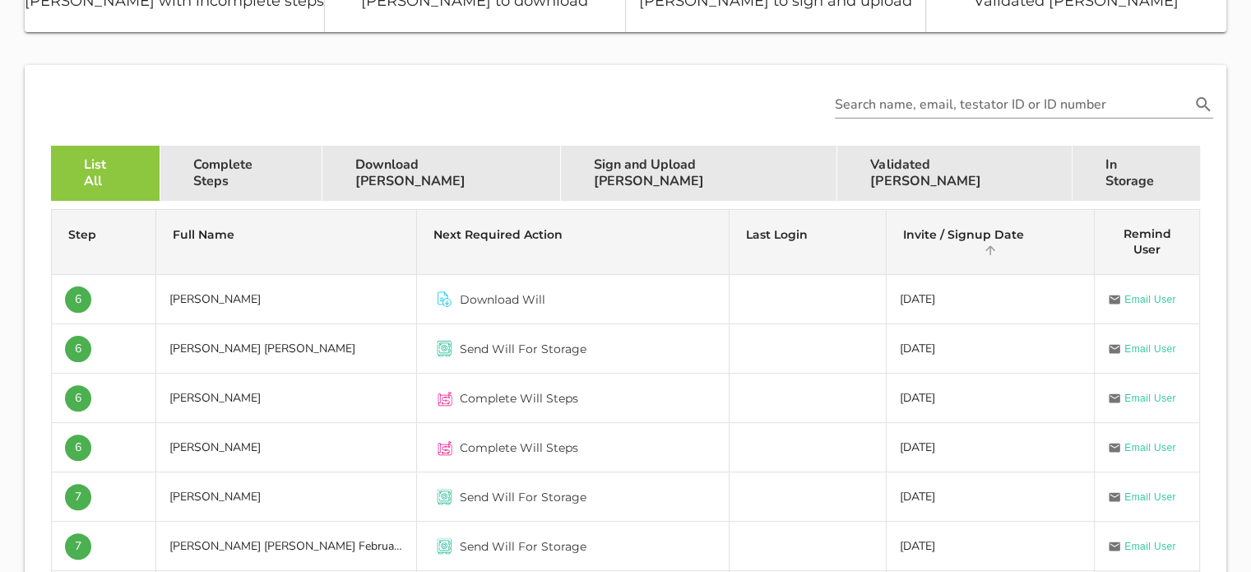
click at [920, 230] on span "Invite / Signup Date" at bounding box center [963, 234] width 121 height 15
click at [414, 177] on div "Download [PERSON_NAME]" at bounding box center [441, 173] width 238 height 55
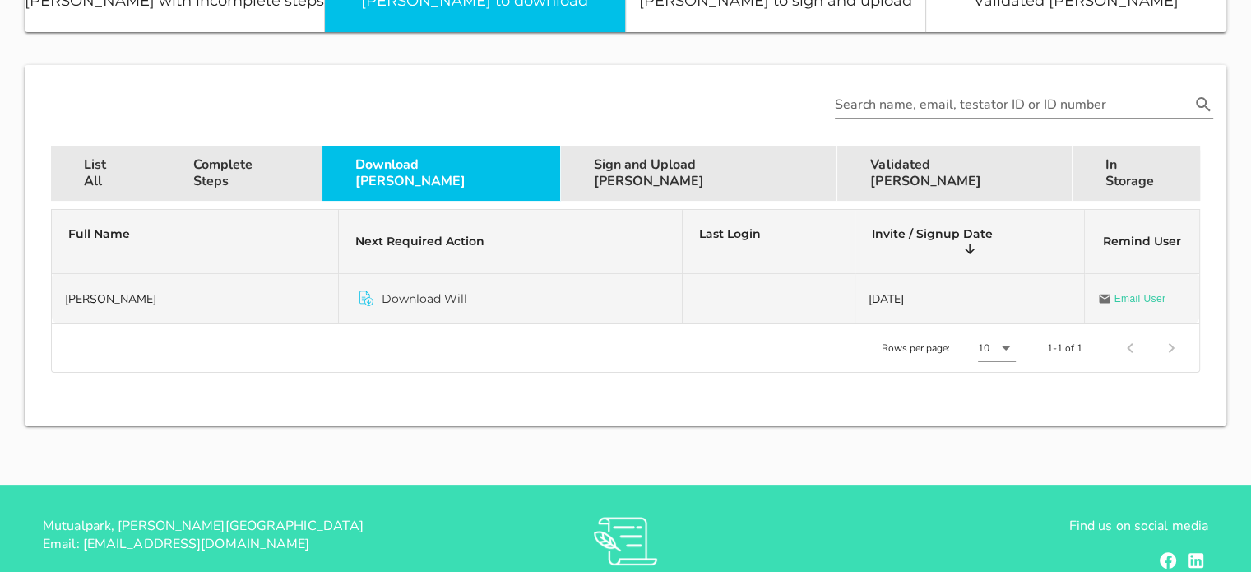
click at [398, 295] on span "Download Will" at bounding box center [425, 298] width 86 height 16
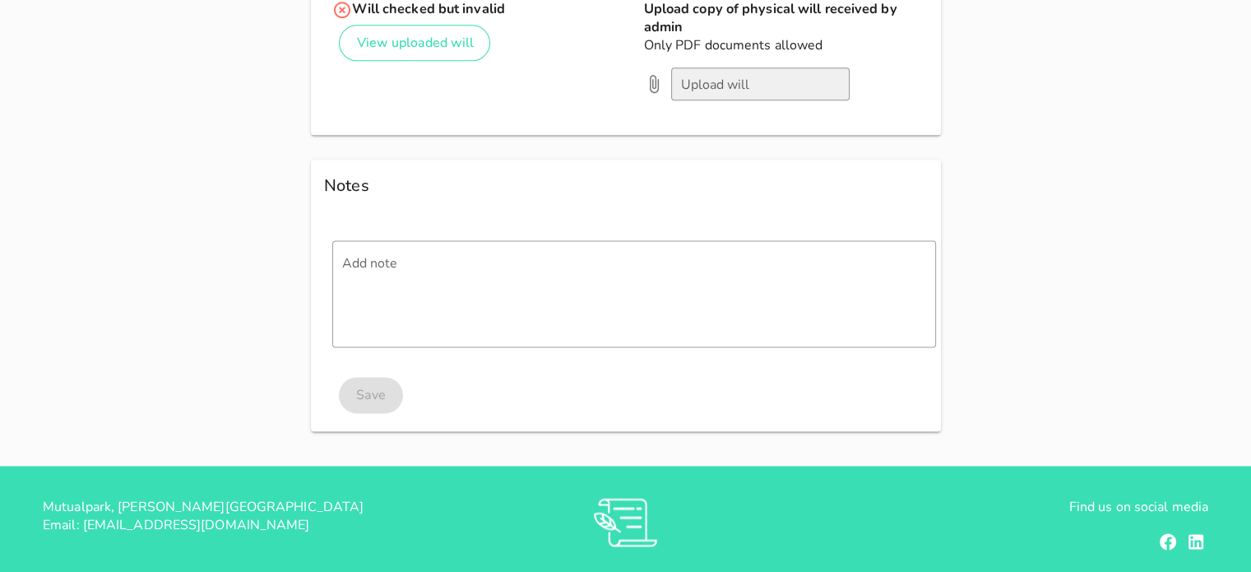
scroll to position [1974, 0]
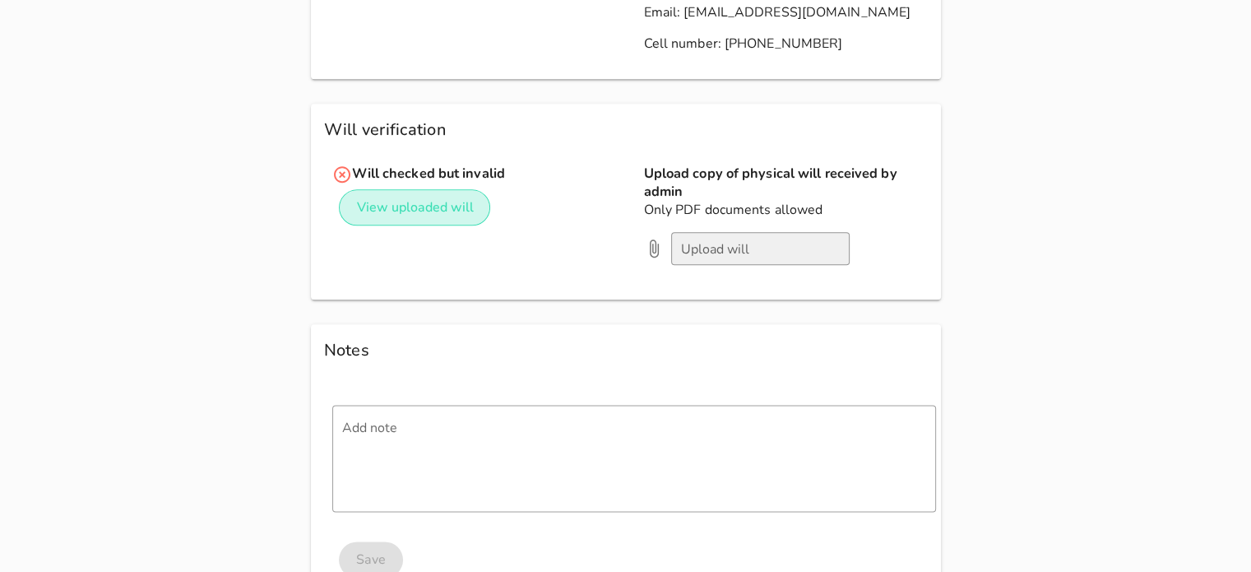
click at [409, 198] on span "View uploaded will" at bounding box center [414, 207] width 118 height 18
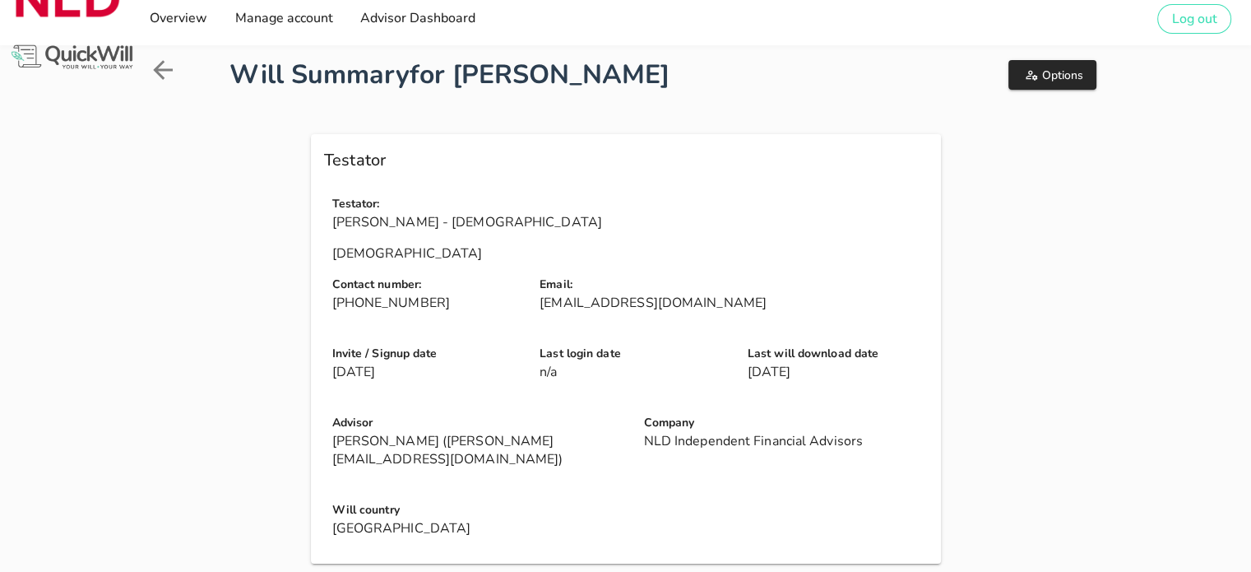
scroll to position [0, 0]
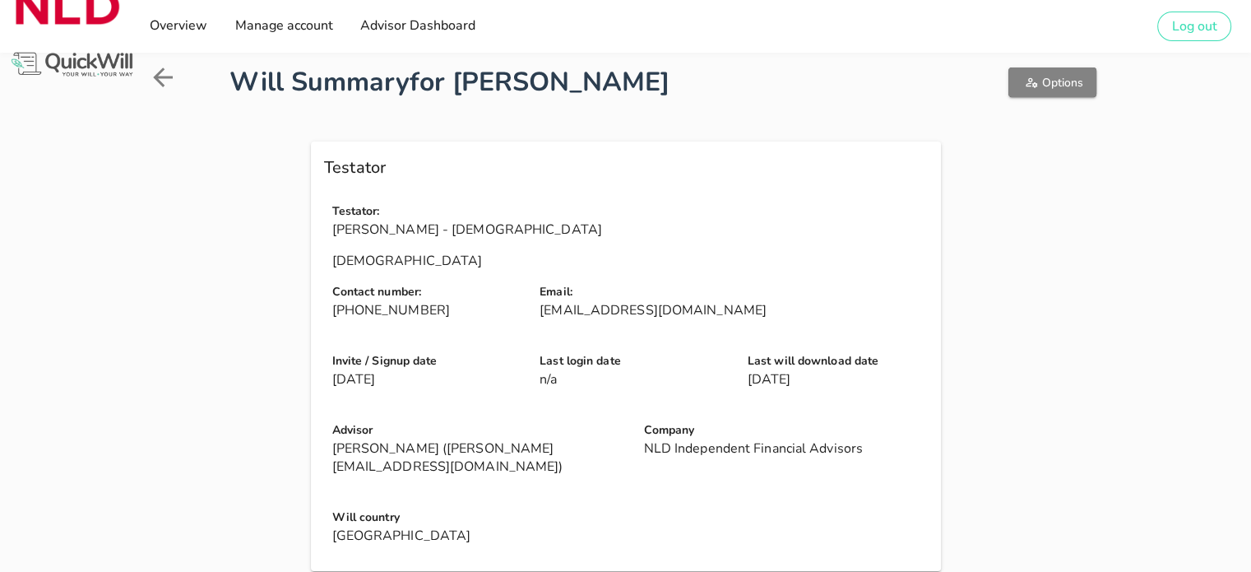
click at [1076, 78] on span "Options" at bounding box center [1052, 83] width 62 height 16
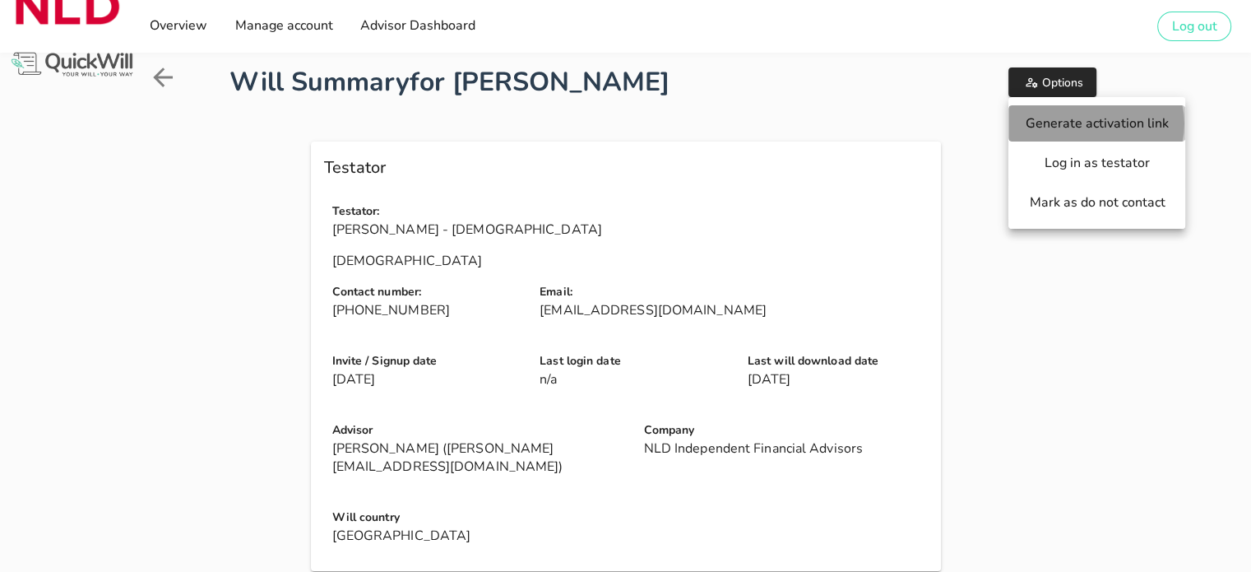
click at [1084, 121] on span "Generate activation link" at bounding box center [1097, 123] width 144 height 18
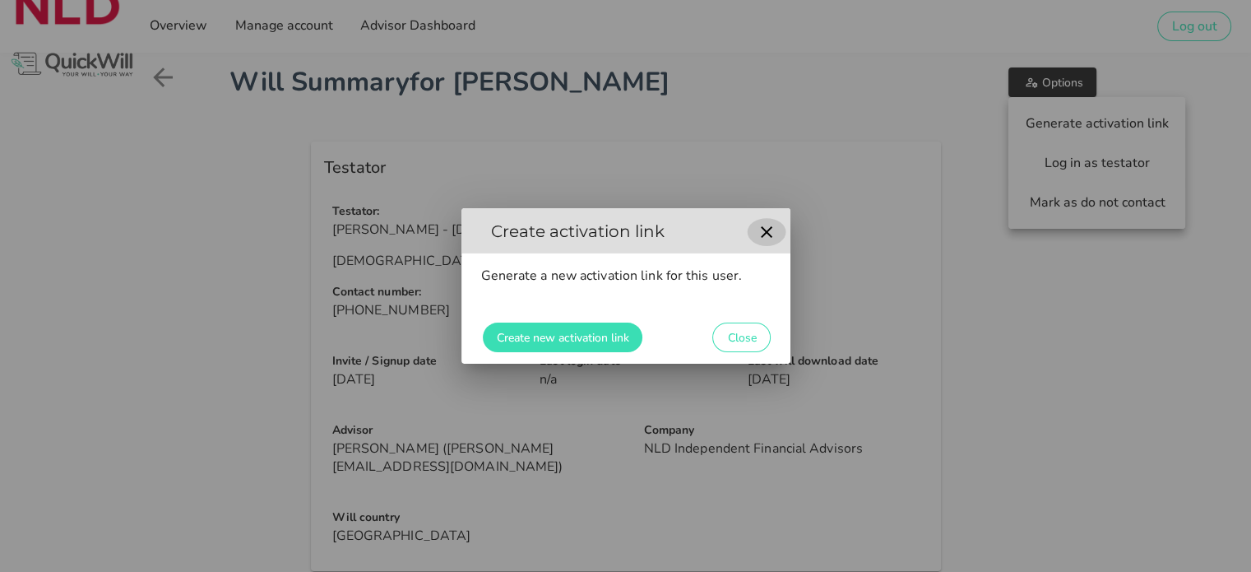
click at [766, 233] on icon "button" at bounding box center [767, 232] width 12 height 12
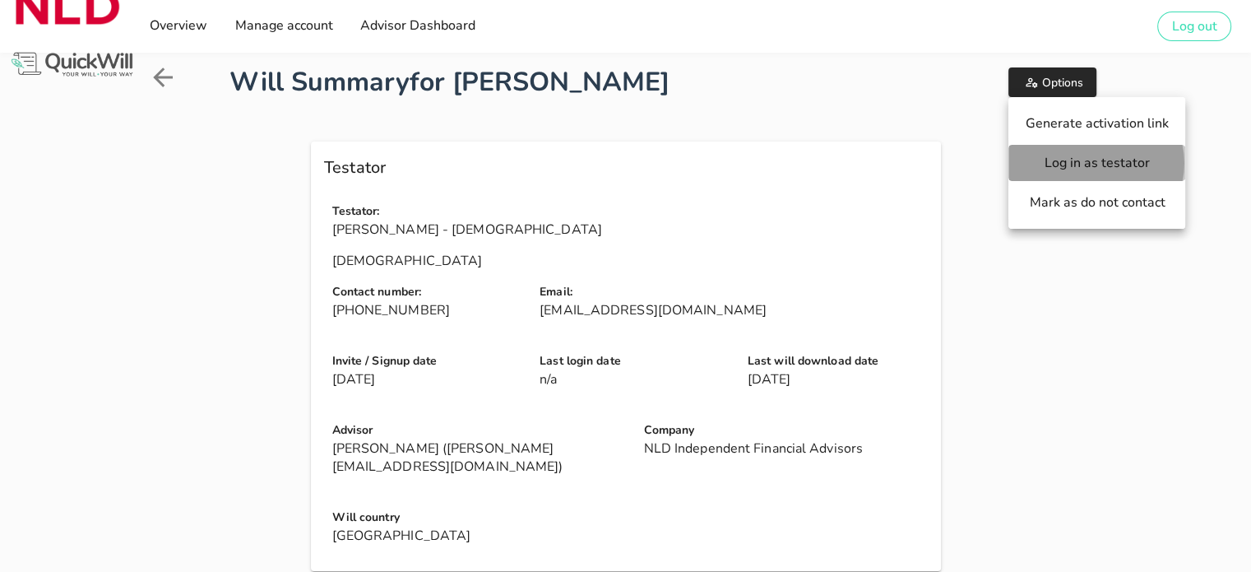
click at [1061, 161] on span "Log in as testator" at bounding box center [1097, 163] width 144 height 18
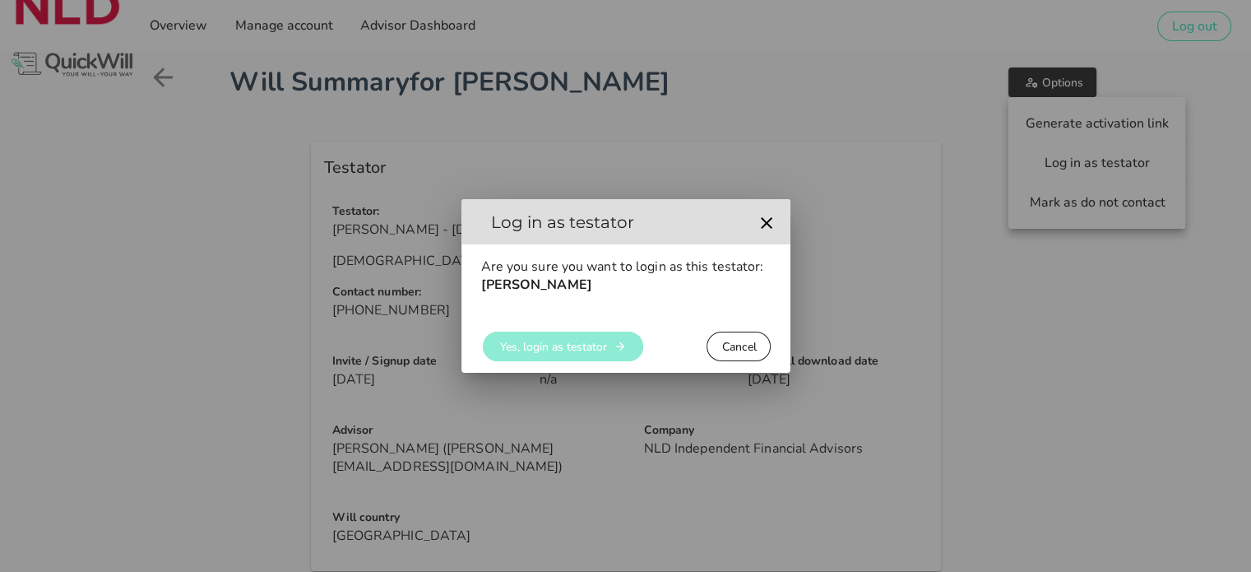
click at [524, 350] on span "Yes, login as testator" at bounding box center [553, 347] width 108 height 16
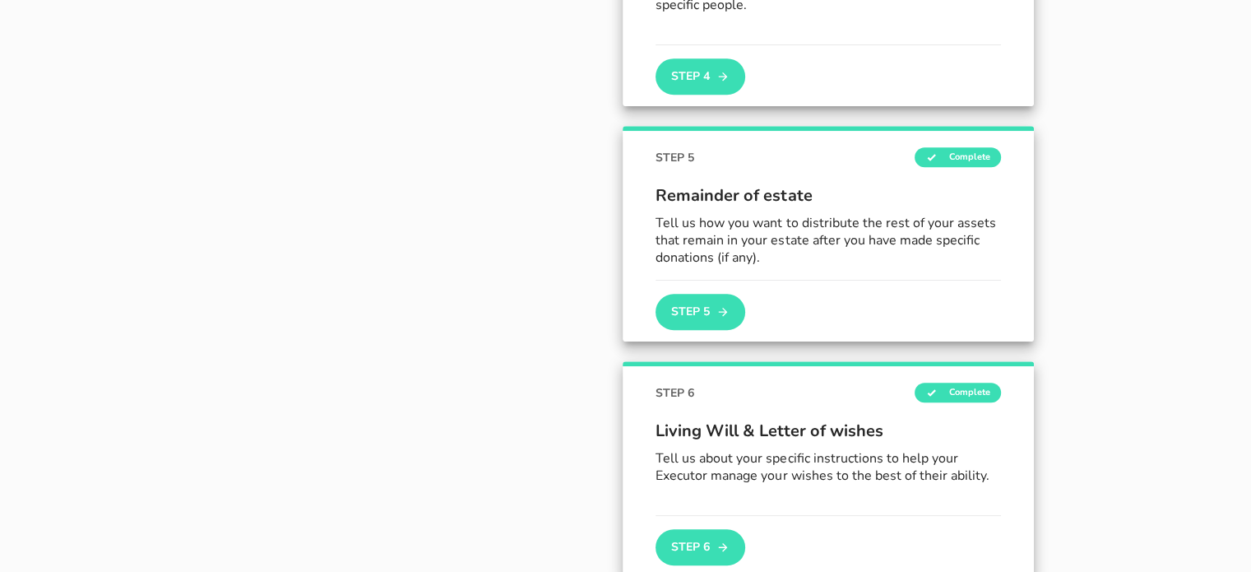
scroll to position [1270, 0]
